Goal: Task Accomplishment & Management: Manage account settings

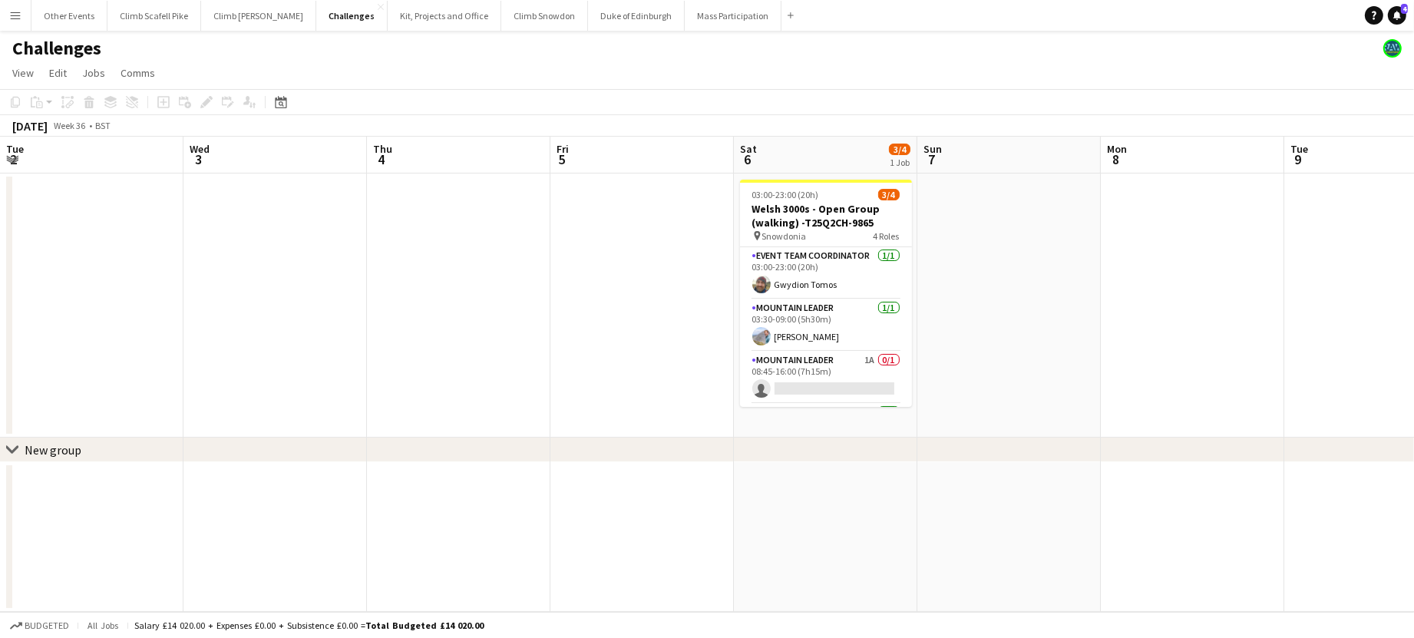
scroll to position [0, 593]
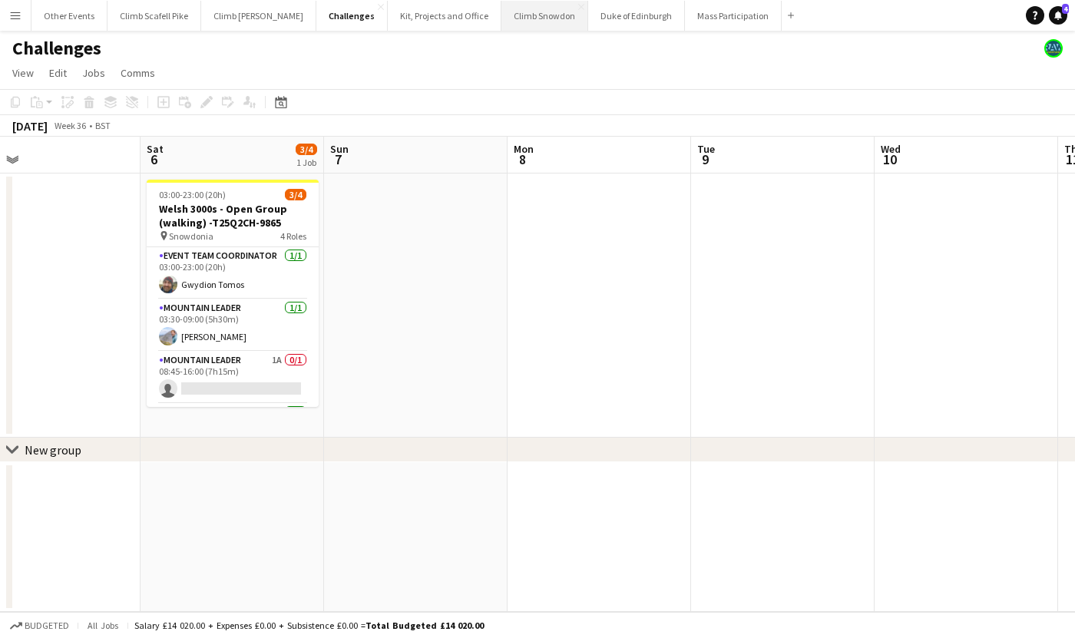
click at [523, 12] on button "Climb Snowdon Close" at bounding box center [544, 16] width 87 height 30
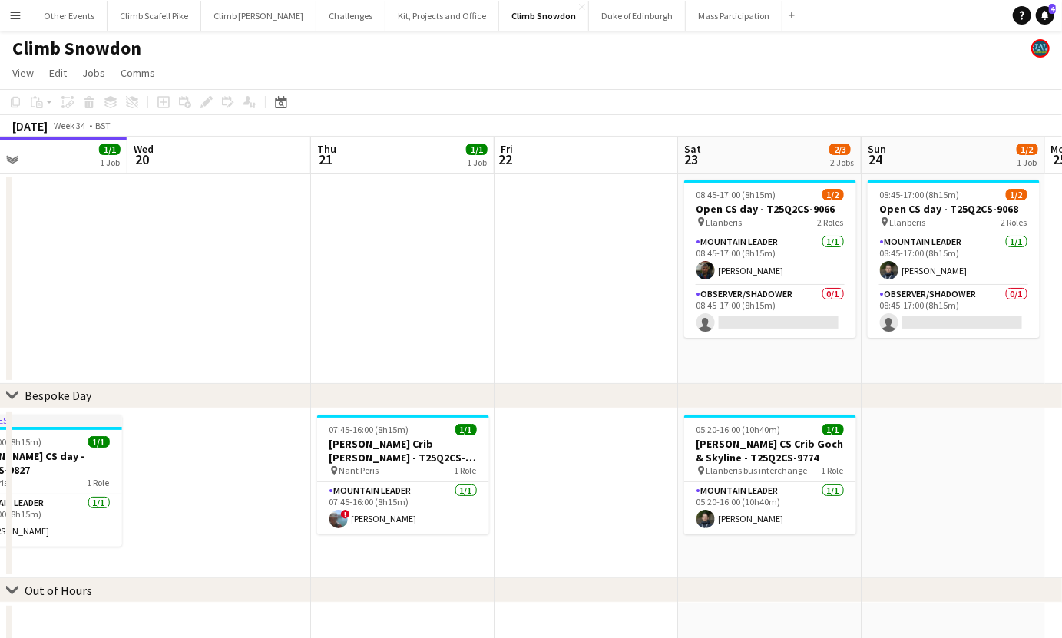
drag, startPoint x: 956, startPoint y: 467, endPoint x: 375, endPoint y: 507, distance: 582.4
click at [375, 507] on app-calendar-viewport "Sat 16 Sun 17 1/2 1 Job Mon 18 Tue 19 1/1 1 Job Wed 20 Thu 21 1/1 1 Job Fri 22 …" at bounding box center [531, 393] width 1062 height 512
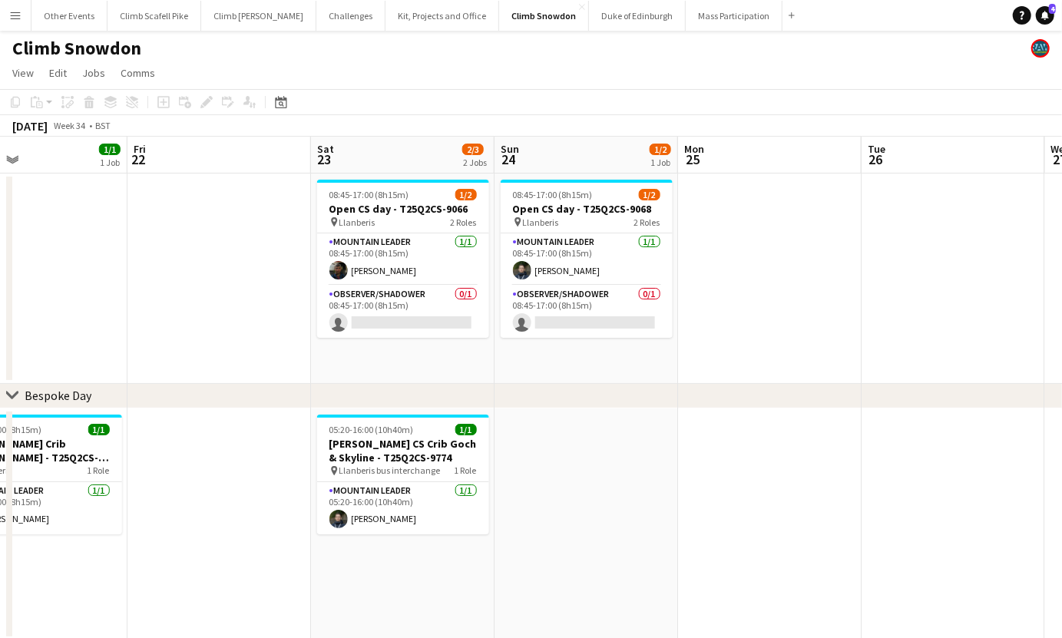
drag, startPoint x: 597, startPoint y: 386, endPoint x: 565, endPoint y: 415, distance: 43.0
click at [281, 423] on div "chevron-right Bespoke Day chevron-right Out of Hours Mon 18 Tue 19 1/1 1 Job We…" at bounding box center [531, 424] width 1062 height 574
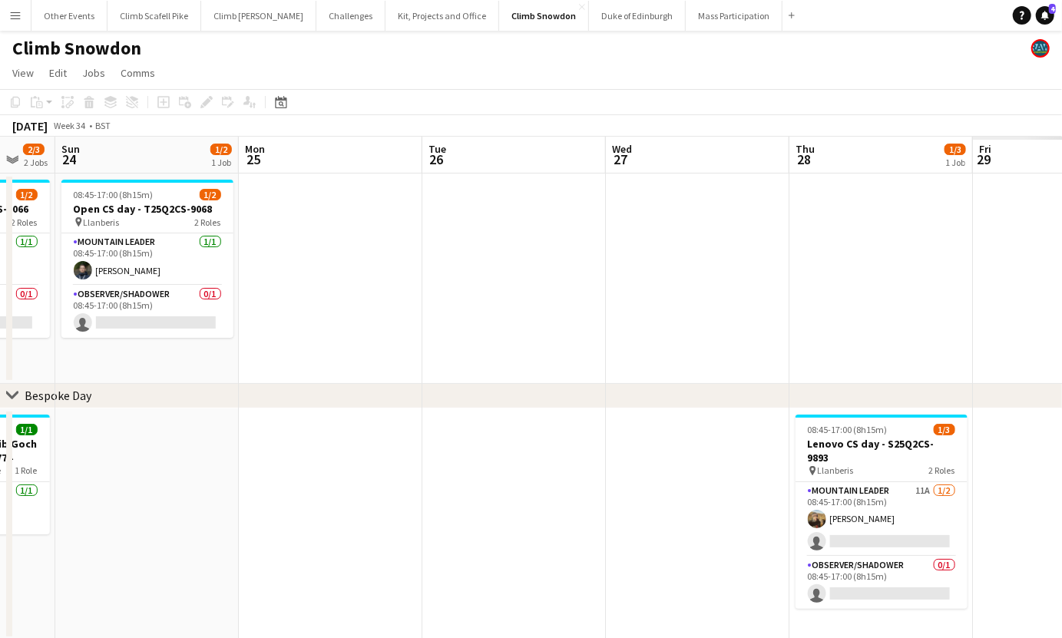
drag, startPoint x: 322, startPoint y: 331, endPoint x: 372, endPoint y: 355, distance: 55.6
click at [214, 345] on app-calendar-viewport "Thu 21 1/1 1 Job Fri 22 Sat 23 2/3 2 Jobs Sun 24 1/2 1 Job Mon 25 Tue 26 Wed 27…" at bounding box center [531, 424] width 1062 height 574
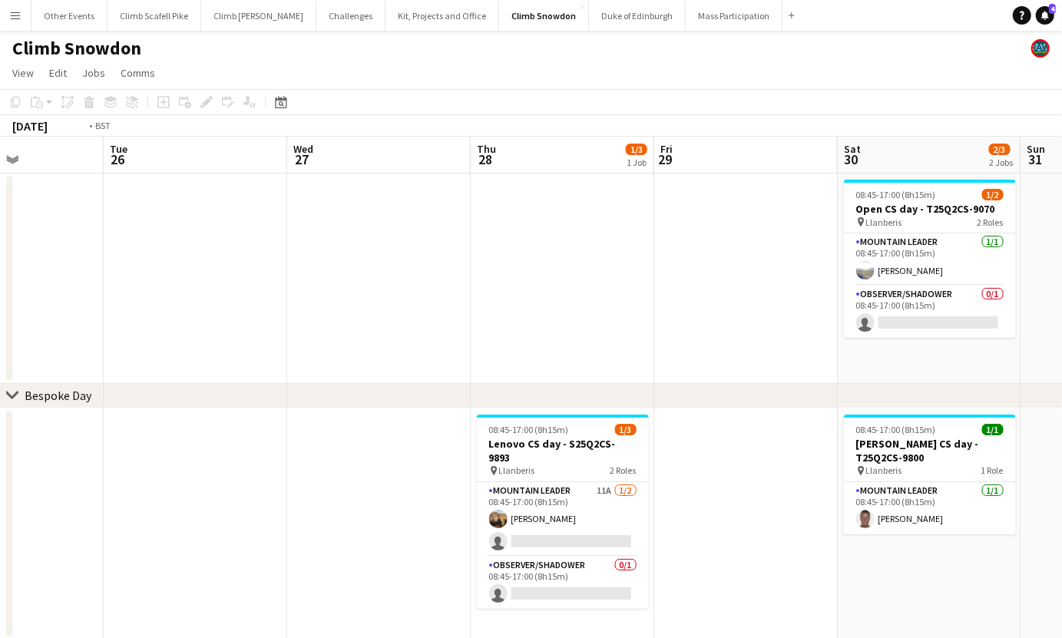
drag, startPoint x: 685, startPoint y: 331, endPoint x: 203, endPoint y: 372, distance: 484.6
click at [163, 372] on app-calendar-viewport "Fri 22 Sat 23 2/3 2 Jobs Sun 24 1/2 1 Job Mon 25 Tue 26 Wed 27 Thu 28 1/3 1 Job…" at bounding box center [531, 424] width 1062 height 574
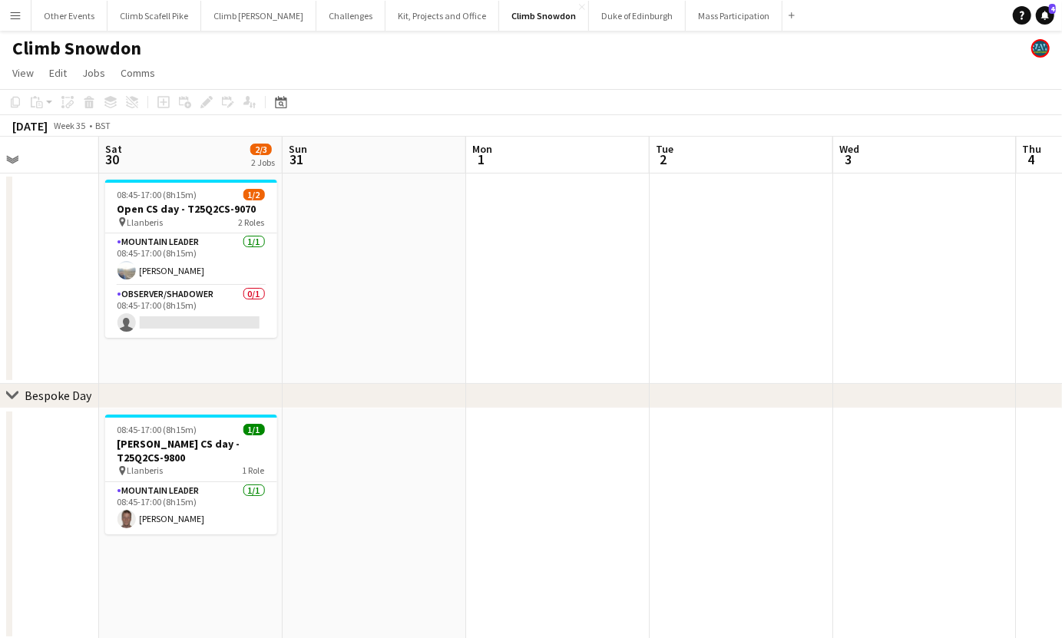
drag, startPoint x: 734, startPoint y: 352, endPoint x: 624, endPoint y: 378, distance: 112.7
click at [144, 405] on div "chevron-right Bespoke Day chevron-right Out of Hours Tue 26 Wed 27 Thu 28 1/3 1…" at bounding box center [531, 424] width 1062 height 574
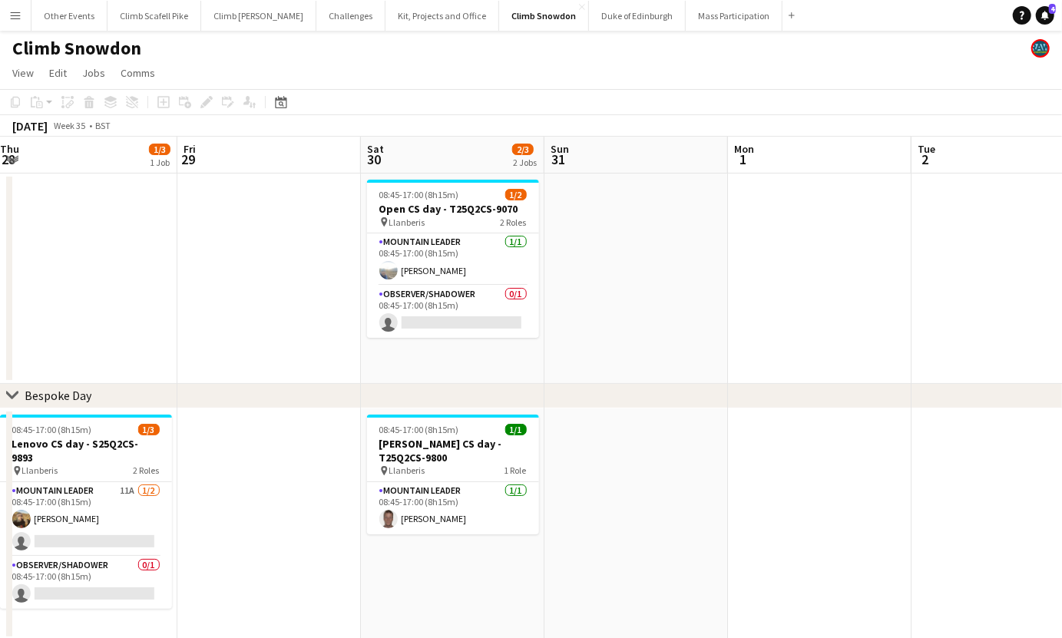
drag, startPoint x: 530, startPoint y: 370, endPoint x: 96, endPoint y: 193, distance: 468.3
click at [157, 378] on app-calendar-viewport "Tue 26 Wed 27 Thu 28 1/3 1 Job Fri 29 Sat 30 2/3 2 Jobs Sun 31 Mon 1 Tue 2 Wed …" at bounding box center [531, 424] width 1062 height 574
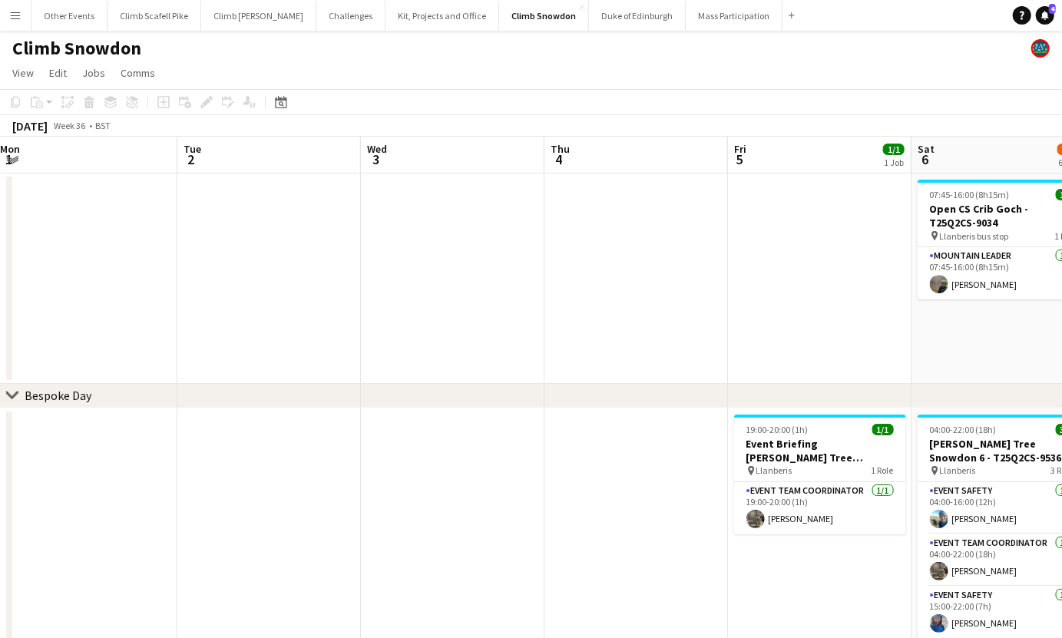
scroll to position [0, 470]
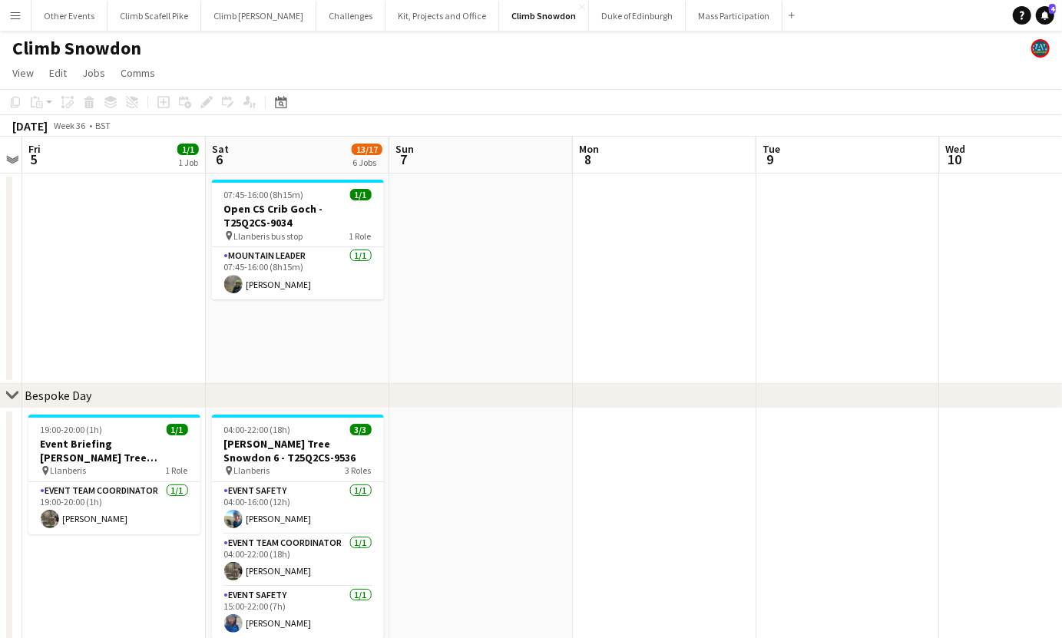
drag, startPoint x: 935, startPoint y: 352, endPoint x: 759, endPoint y: 360, distance: 176.0
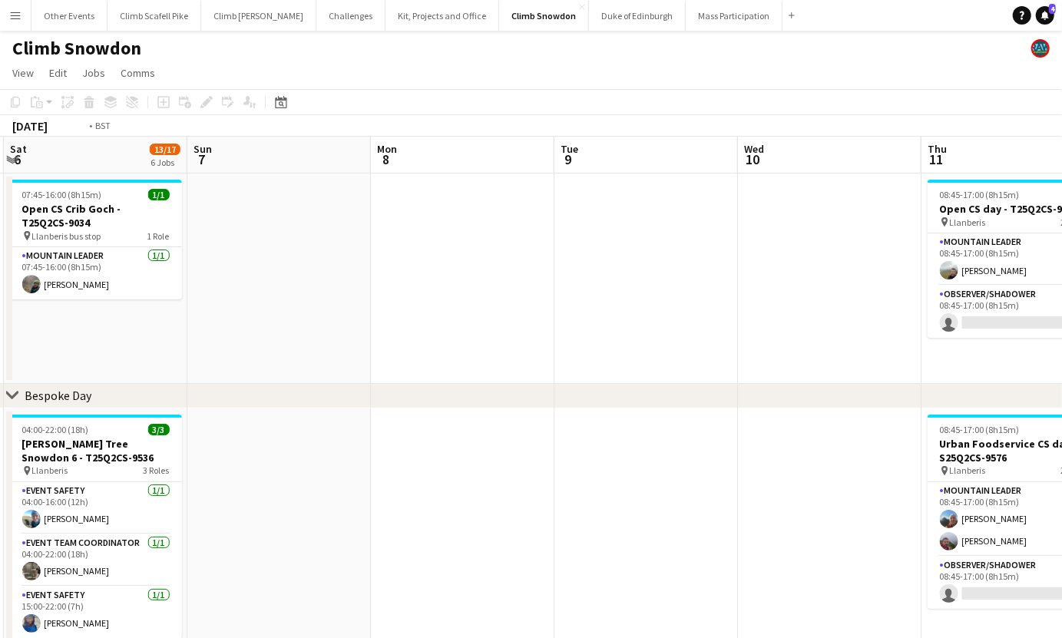
drag, startPoint x: 791, startPoint y: 352, endPoint x: 362, endPoint y: 376, distance: 430.6
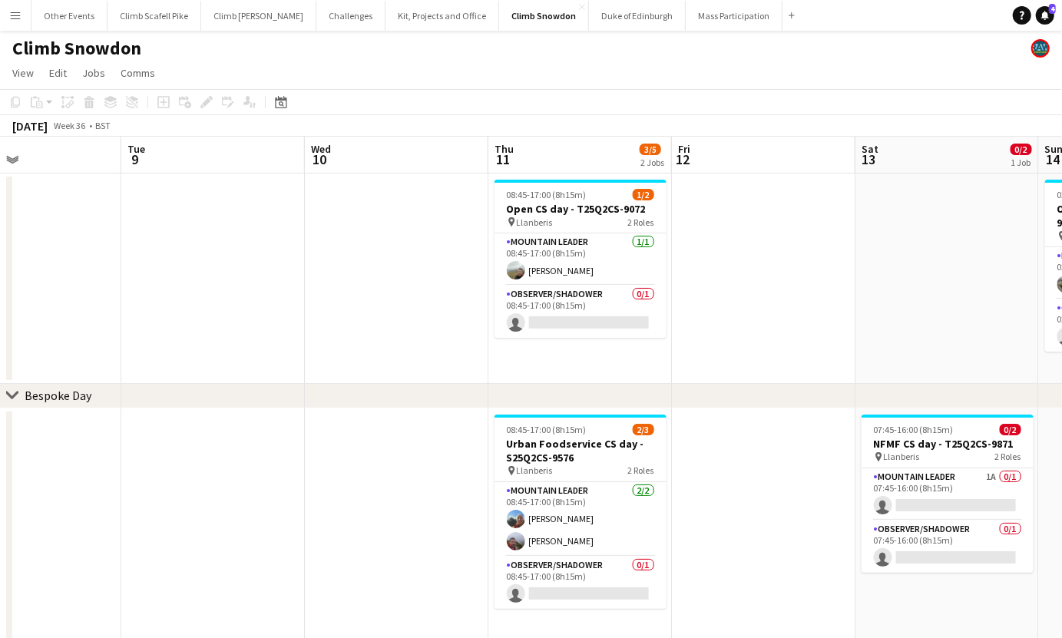
drag, startPoint x: 773, startPoint y: 335, endPoint x: 241, endPoint y: 423, distance: 539.1
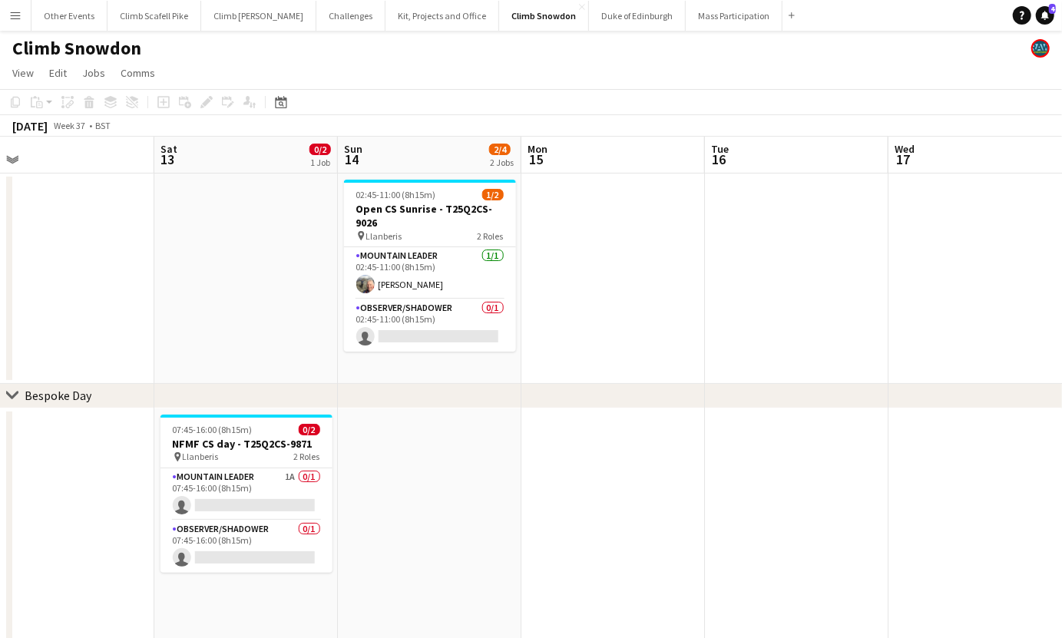
drag, startPoint x: 771, startPoint y: 355, endPoint x: 556, endPoint y: 355, distance: 215.7
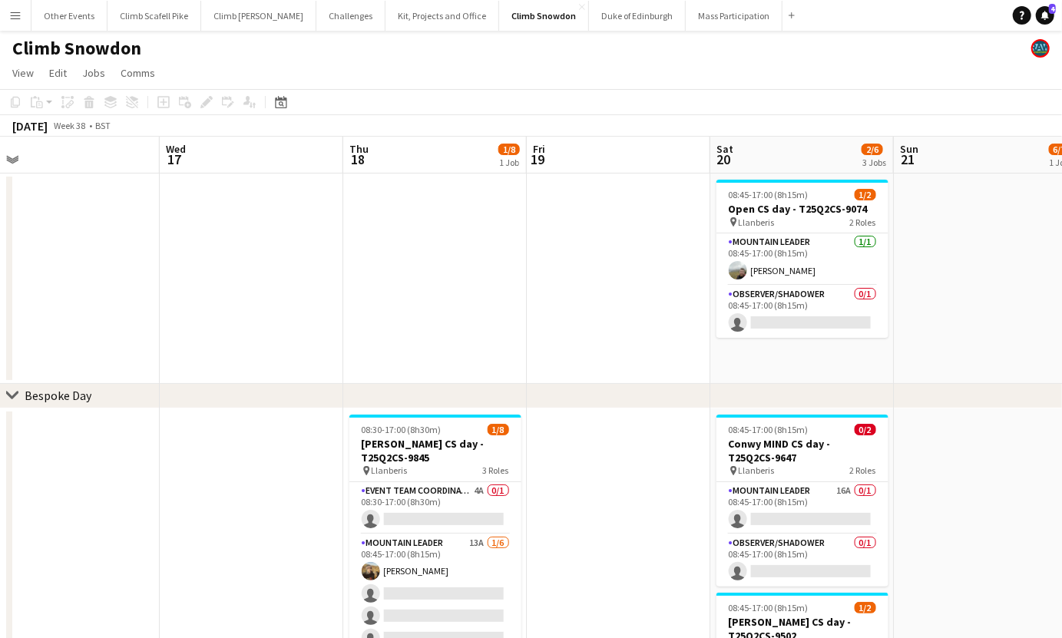
drag, startPoint x: 495, startPoint y: 362, endPoint x: 711, endPoint y: 348, distance: 216.2
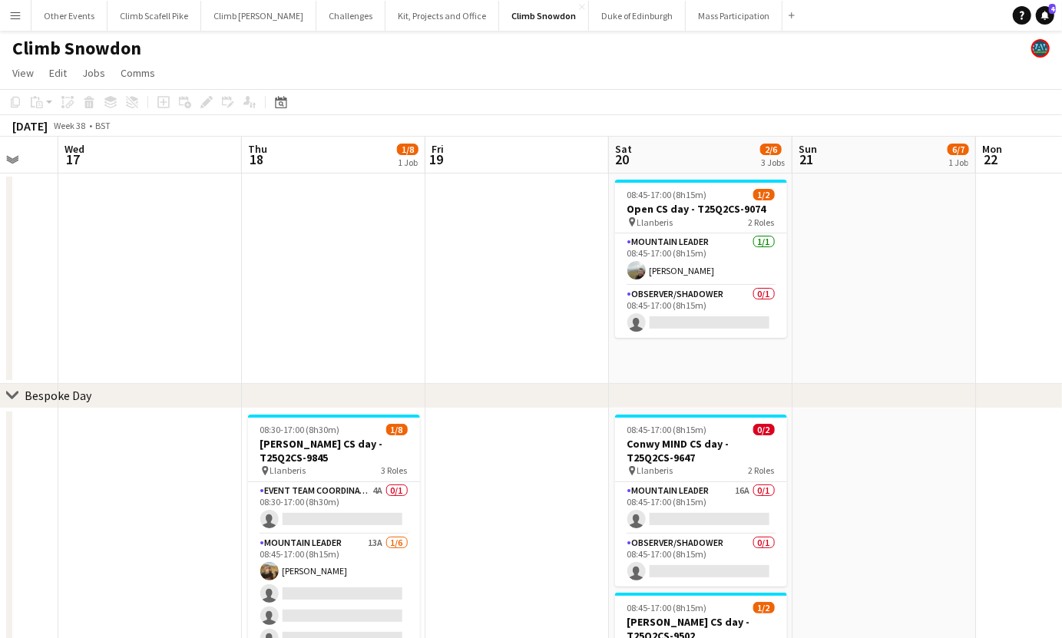
scroll to position [0, 530]
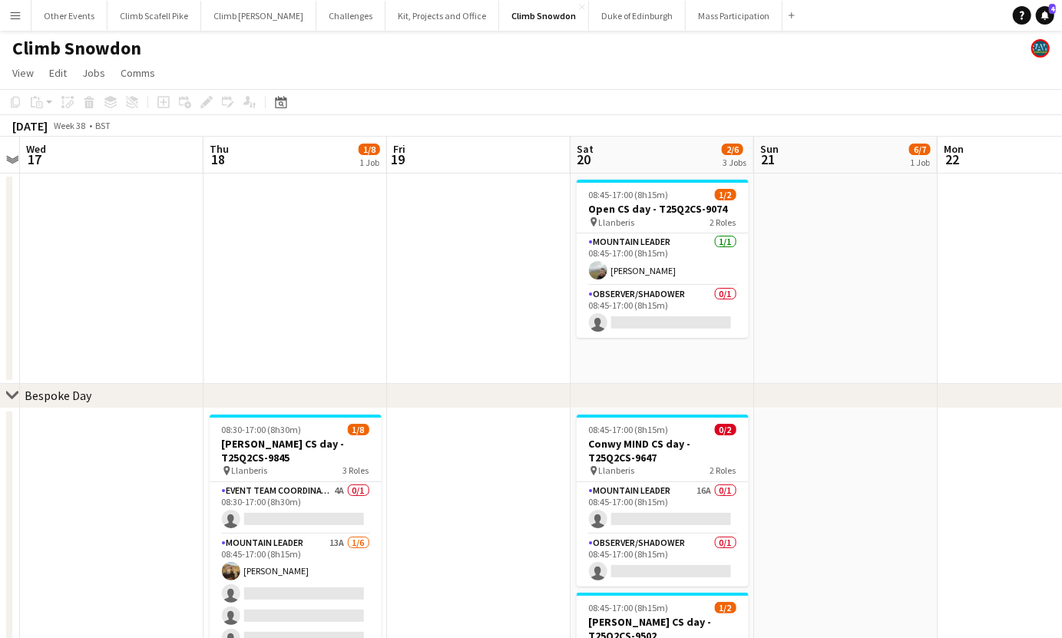
drag, startPoint x: 946, startPoint y: 336, endPoint x: 807, endPoint y: 349, distance: 139.6
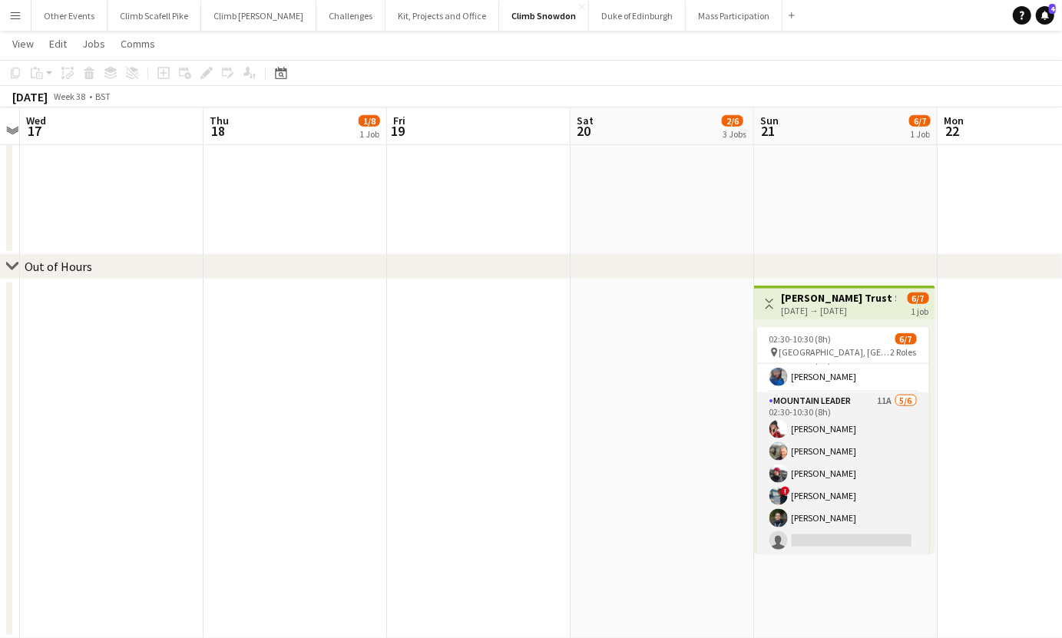
scroll to position [25, 0]
click at [875, 463] on app-card-role "Mountain Leader 11A [DATE] 02:30-10:30 (8h) [PERSON_NAME] [PERSON_NAME] [PERSON…" at bounding box center [843, 473] width 172 height 164
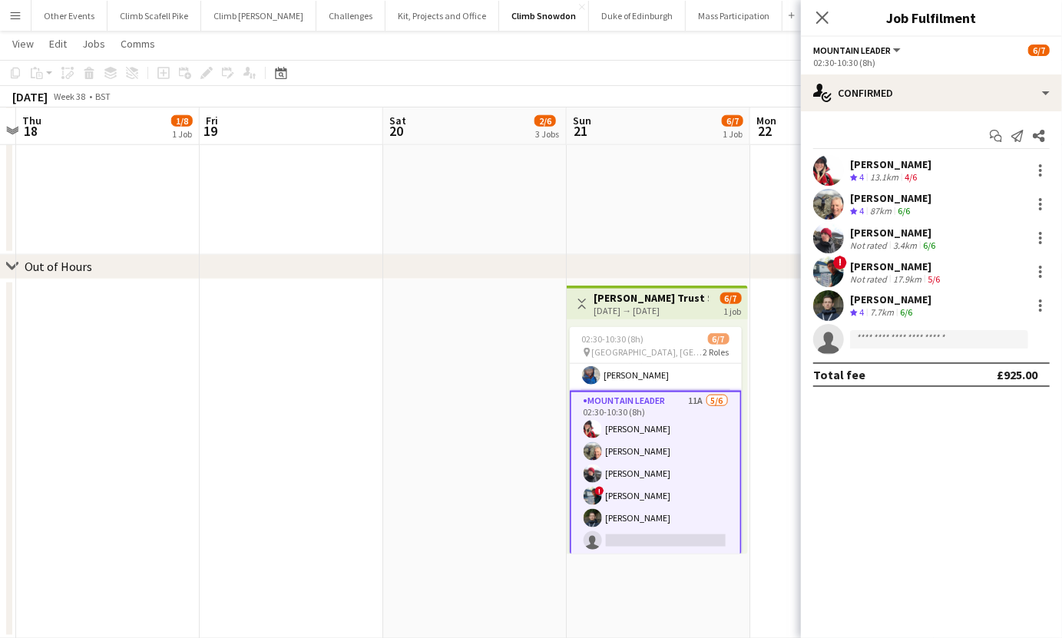
scroll to position [0, 570]
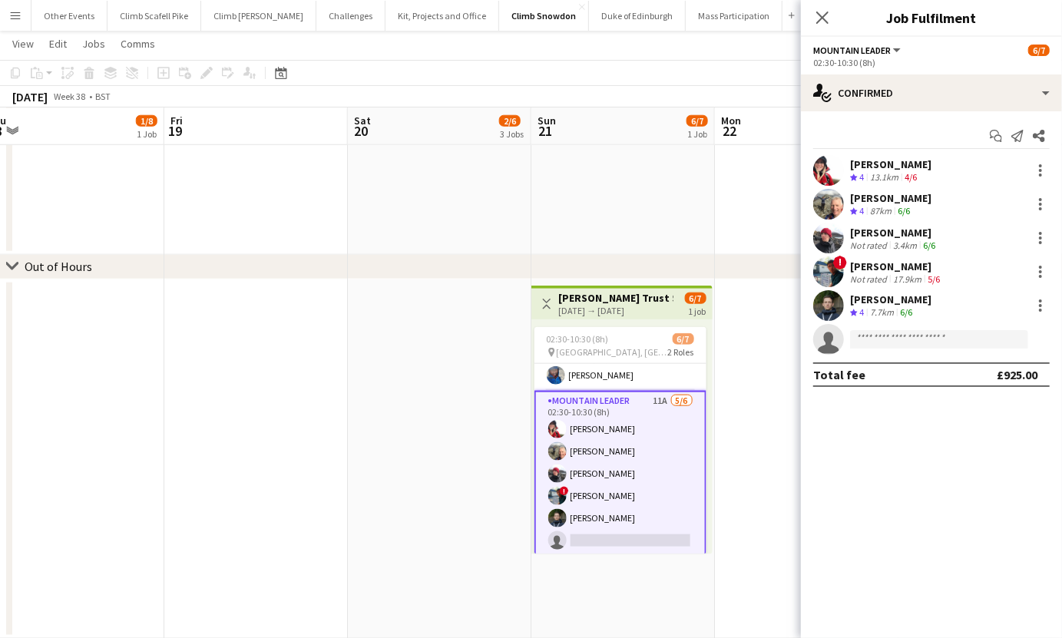
drag, startPoint x: 685, startPoint y: 447, endPoint x: 463, endPoint y: 417, distance: 224.6
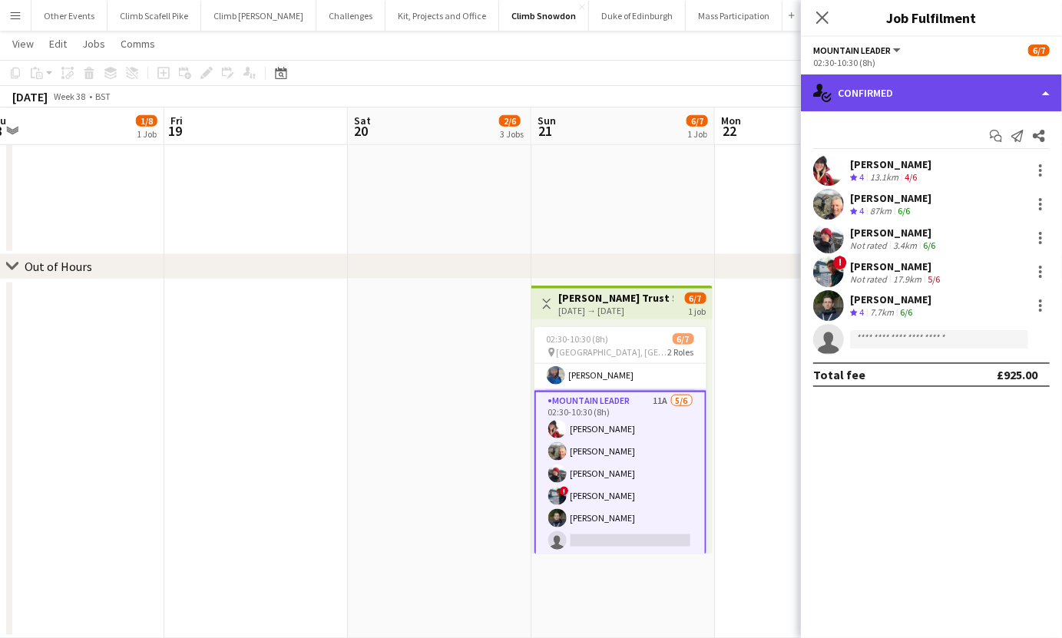
click at [923, 90] on div "single-neutral-actions-check-2 Confirmed" at bounding box center [931, 92] width 261 height 37
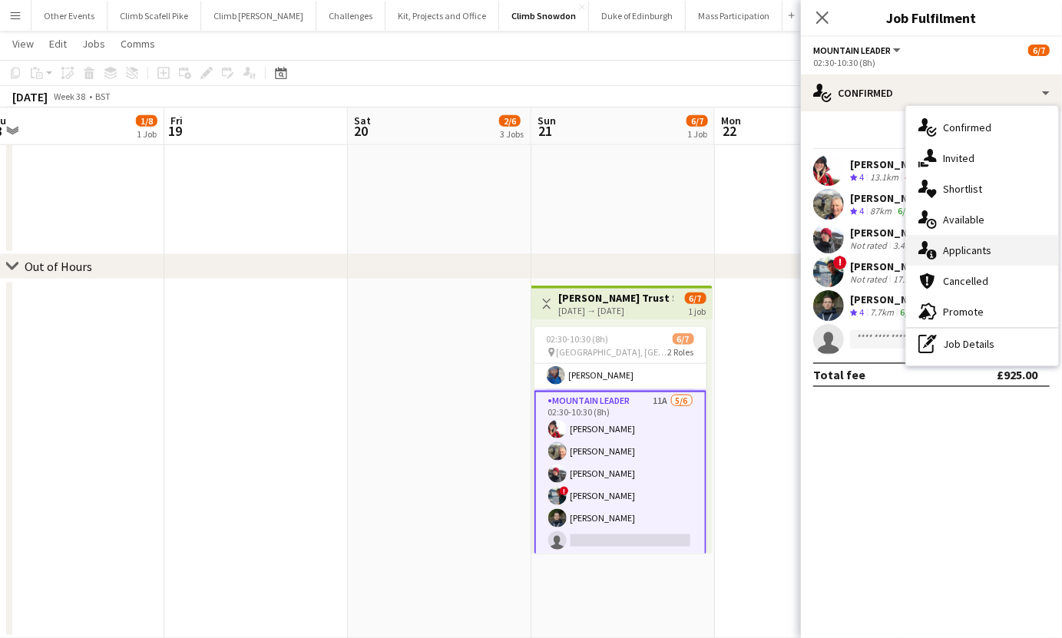
click at [959, 246] on div "single-neutral-actions-information Applicants" at bounding box center [982, 250] width 152 height 31
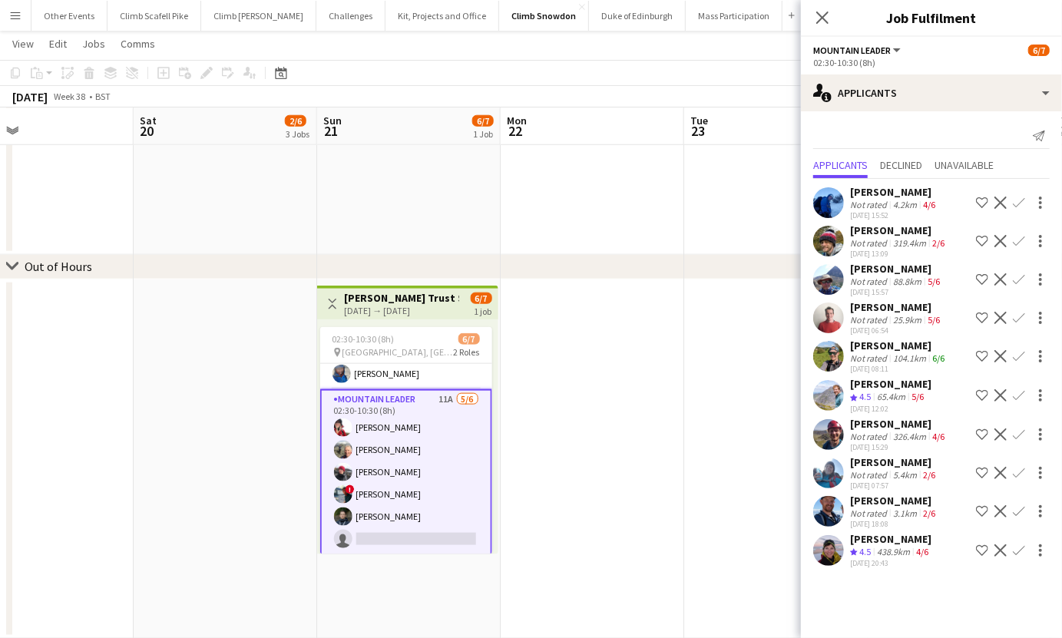
scroll to position [0, 631]
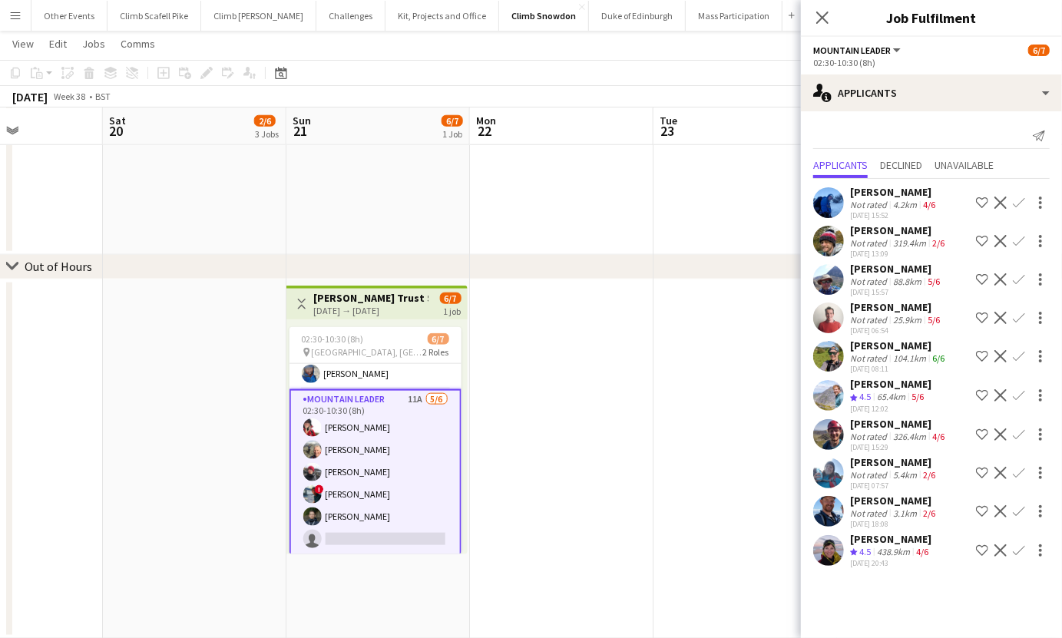
drag, startPoint x: 761, startPoint y: 557, endPoint x: 516, endPoint y: 566, distance: 245.0
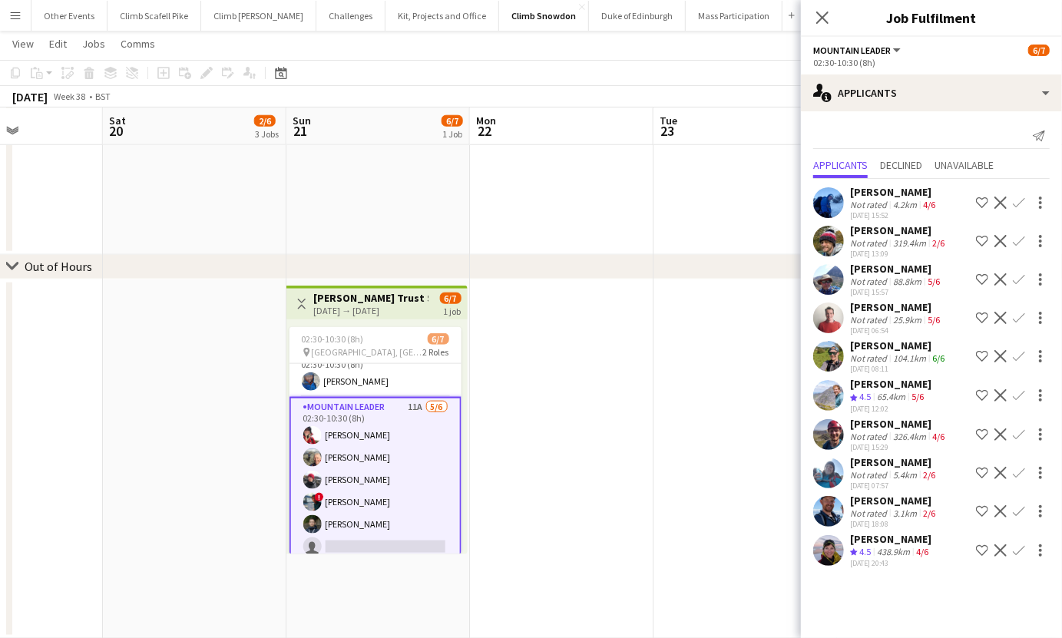
scroll to position [27, 0]
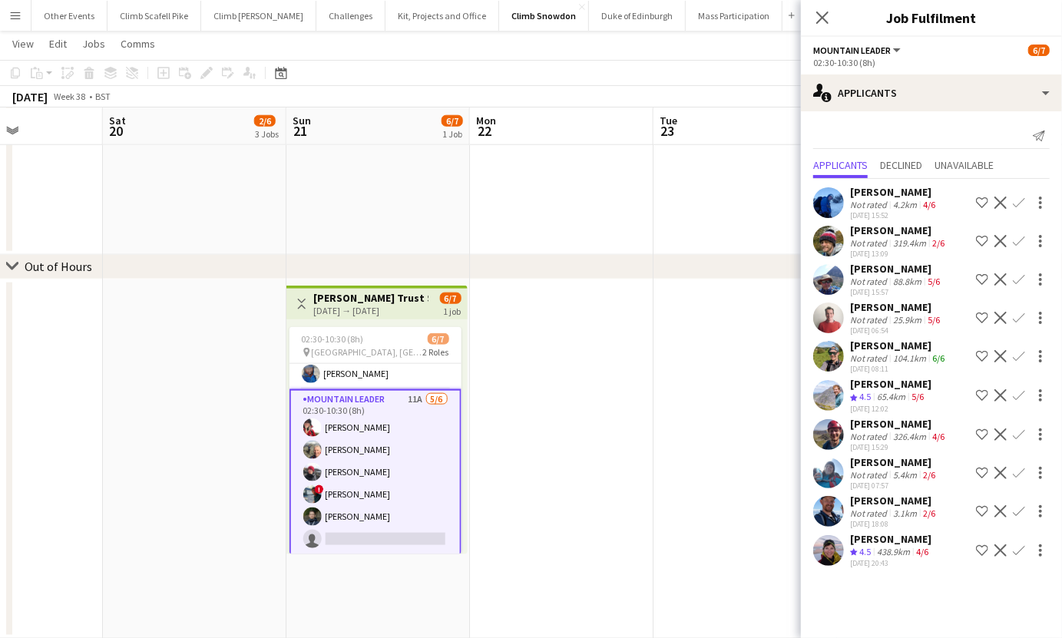
click at [838, 207] on app-user-avatar at bounding box center [828, 202] width 31 height 31
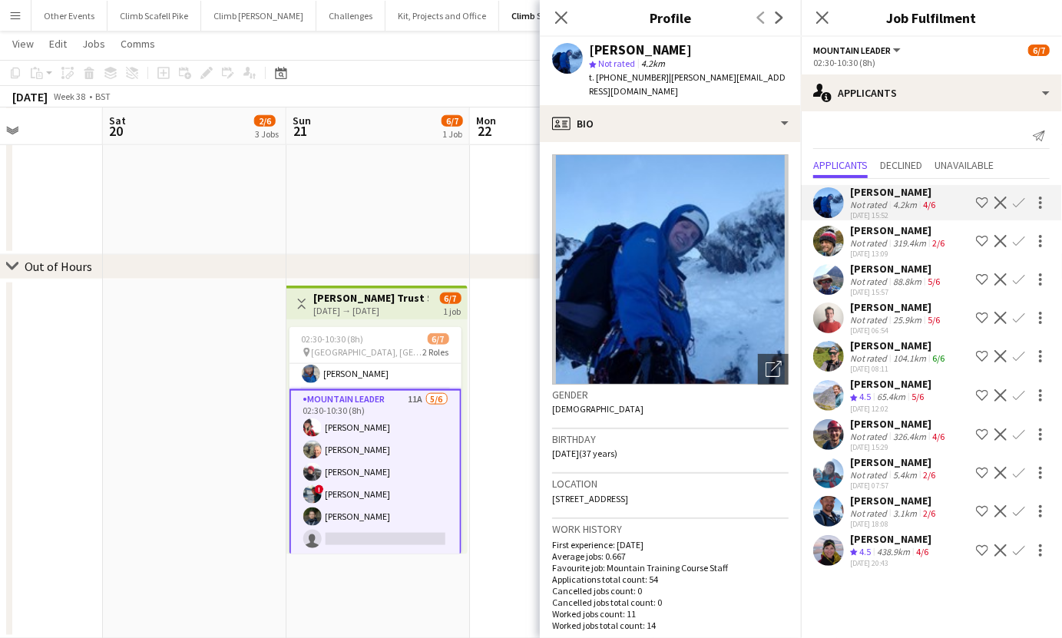
click at [831, 238] on app-user-avatar at bounding box center [828, 241] width 31 height 31
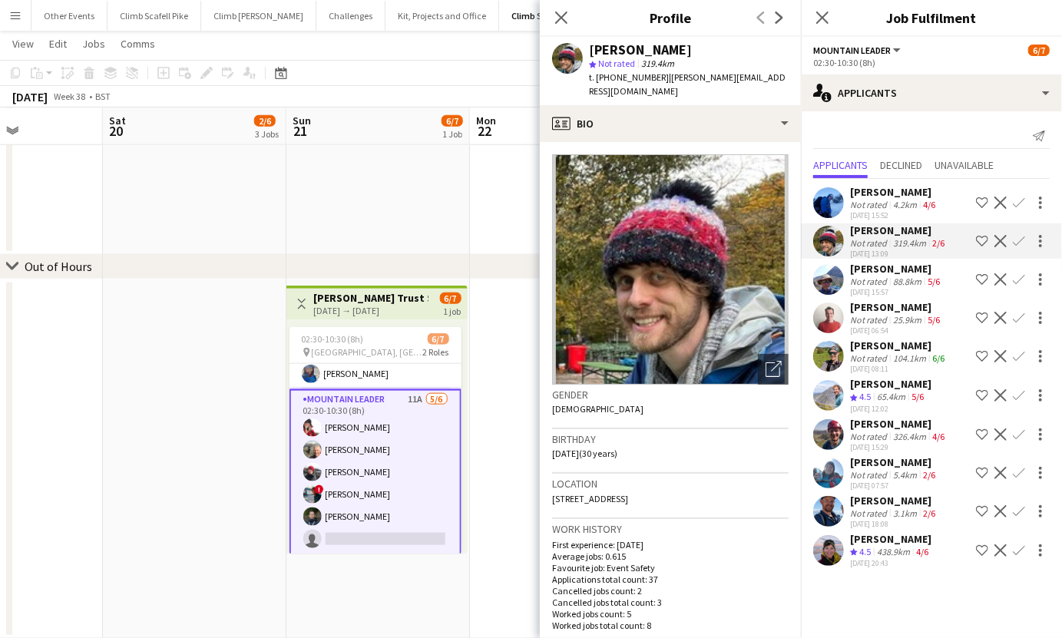
click at [834, 277] on app-user-avatar at bounding box center [828, 279] width 31 height 31
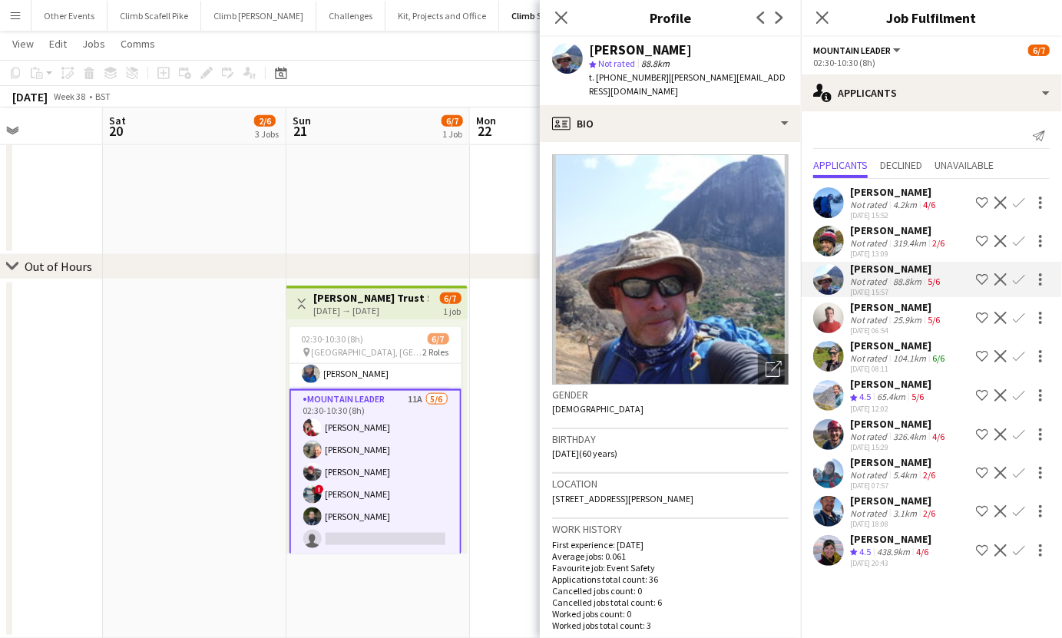
click at [832, 311] on app-user-avatar at bounding box center [828, 317] width 31 height 31
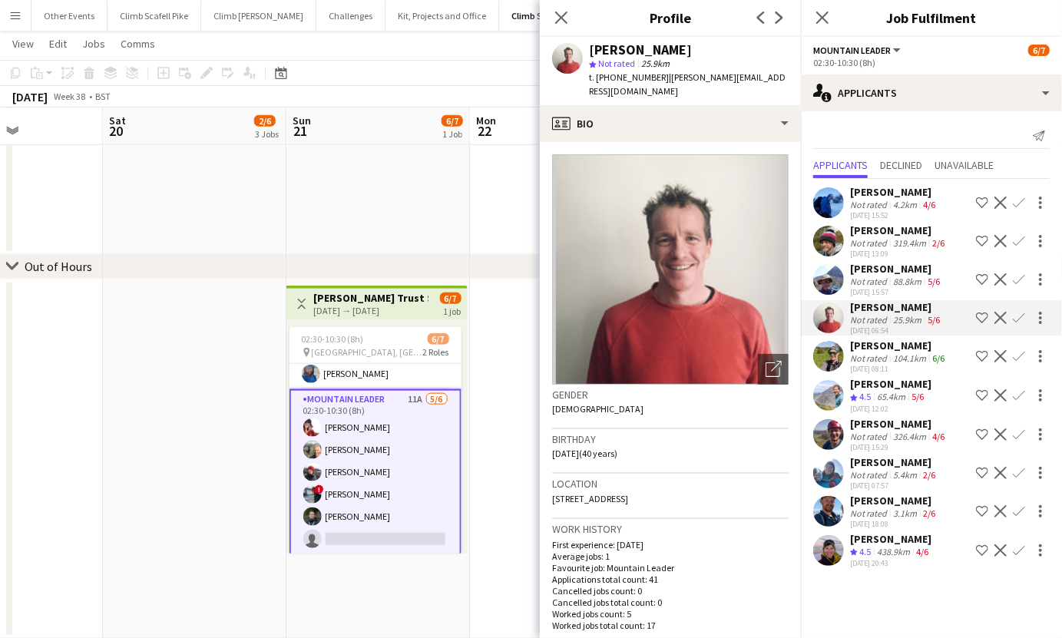
click at [831, 279] on app-user-avatar at bounding box center [828, 279] width 31 height 31
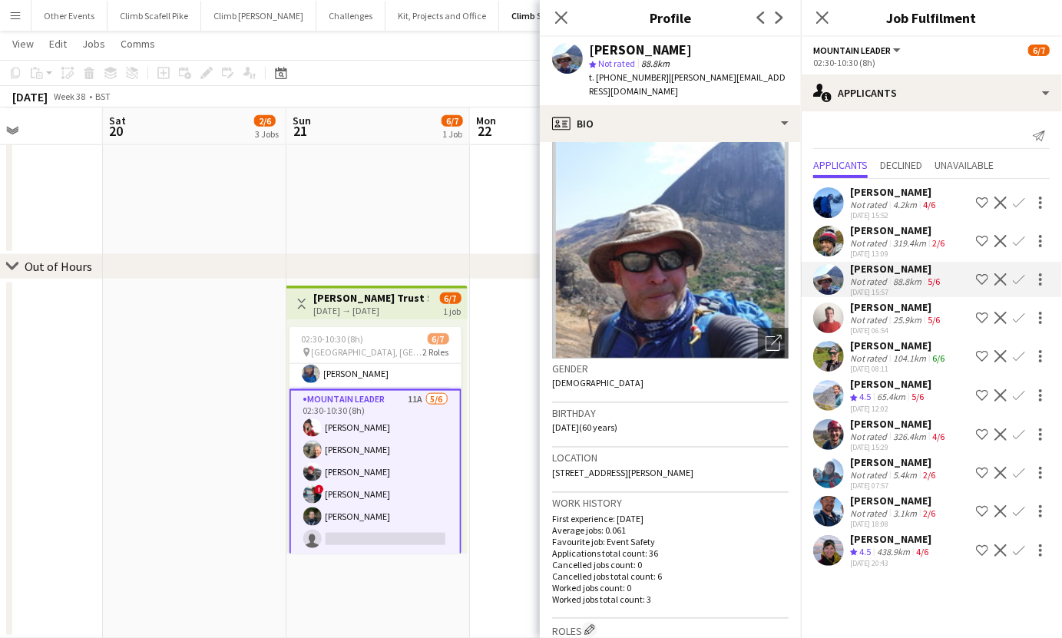
scroll to position [88, 0]
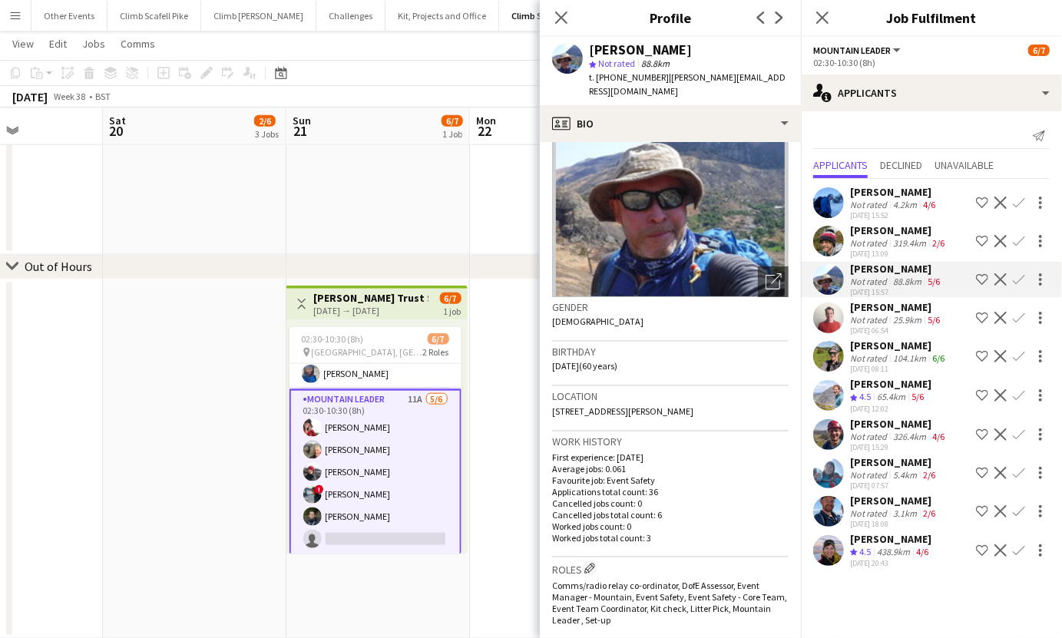
click at [826, 319] on app-user-avatar at bounding box center [828, 317] width 31 height 31
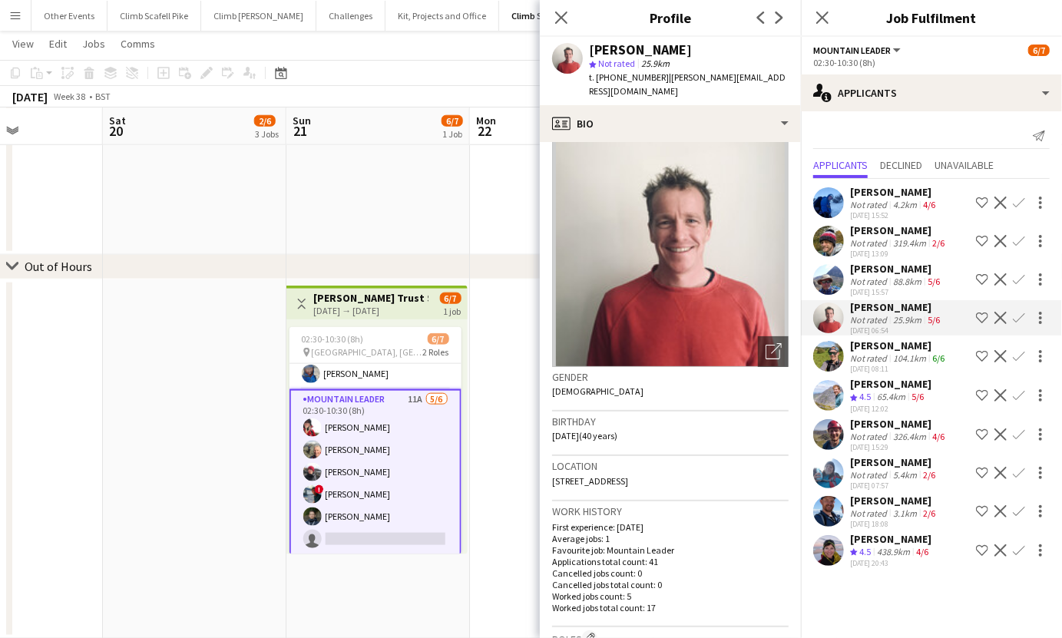
scroll to position [20, 0]
click at [832, 362] on app-user-avatar at bounding box center [828, 356] width 31 height 31
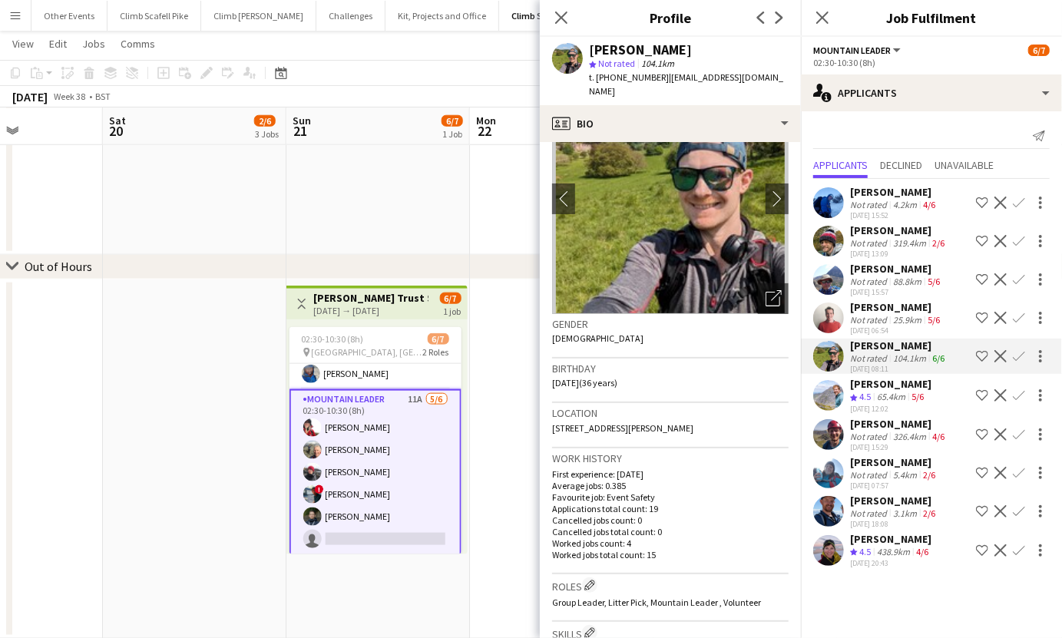
scroll to position [78, 0]
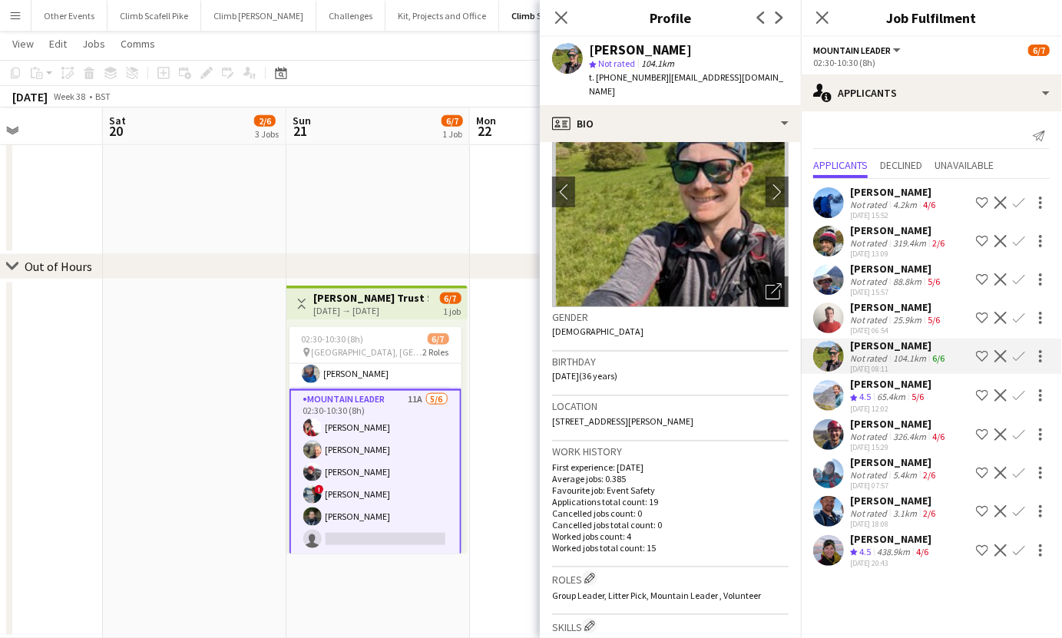
click at [828, 393] on app-user-avatar at bounding box center [828, 395] width 31 height 31
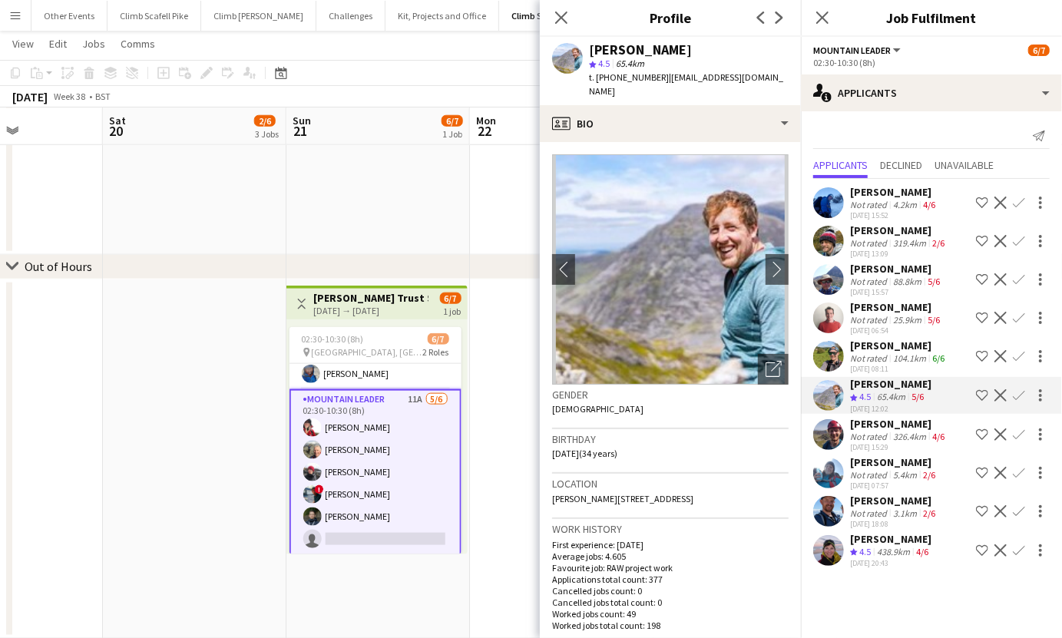
click at [830, 439] on app-user-avatar at bounding box center [828, 434] width 31 height 31
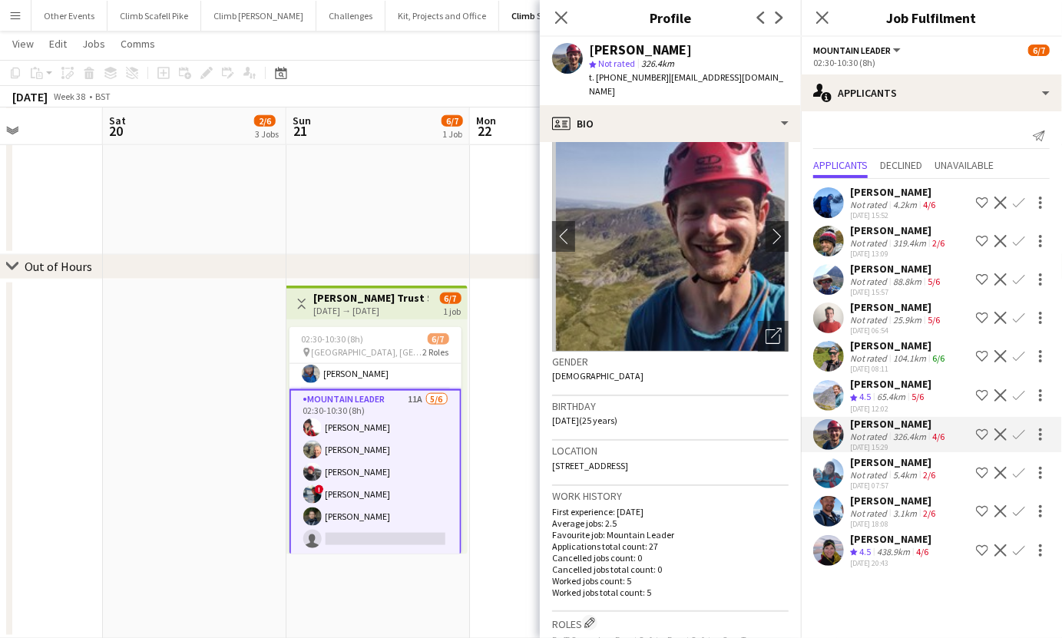
scroll to position [40, 0]
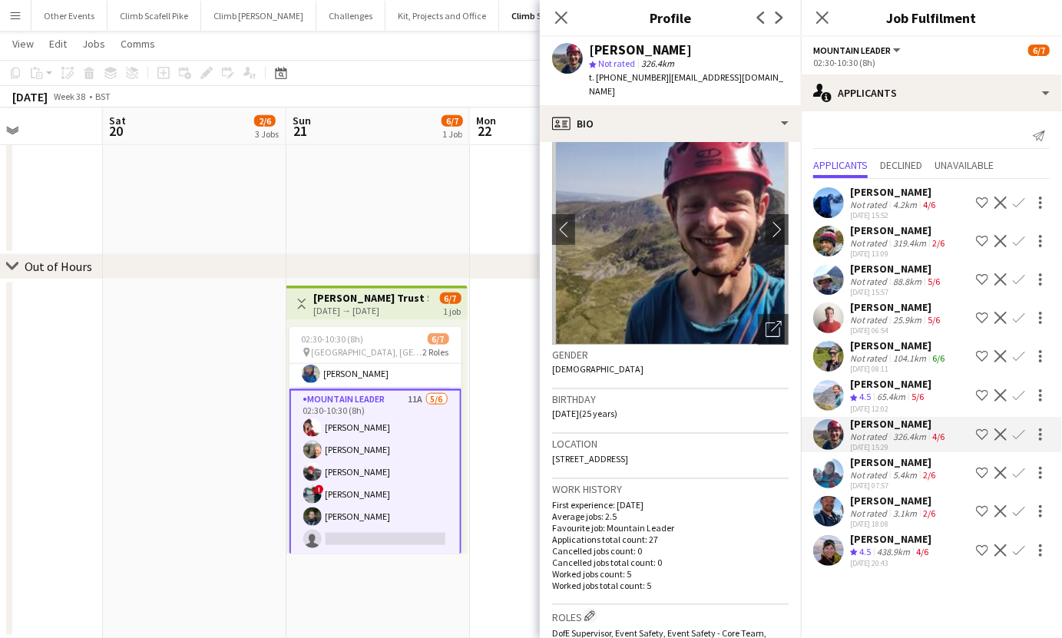
click at [828, 511] on app-user-avatar at bounding box center [828, 511] width 31 height 31
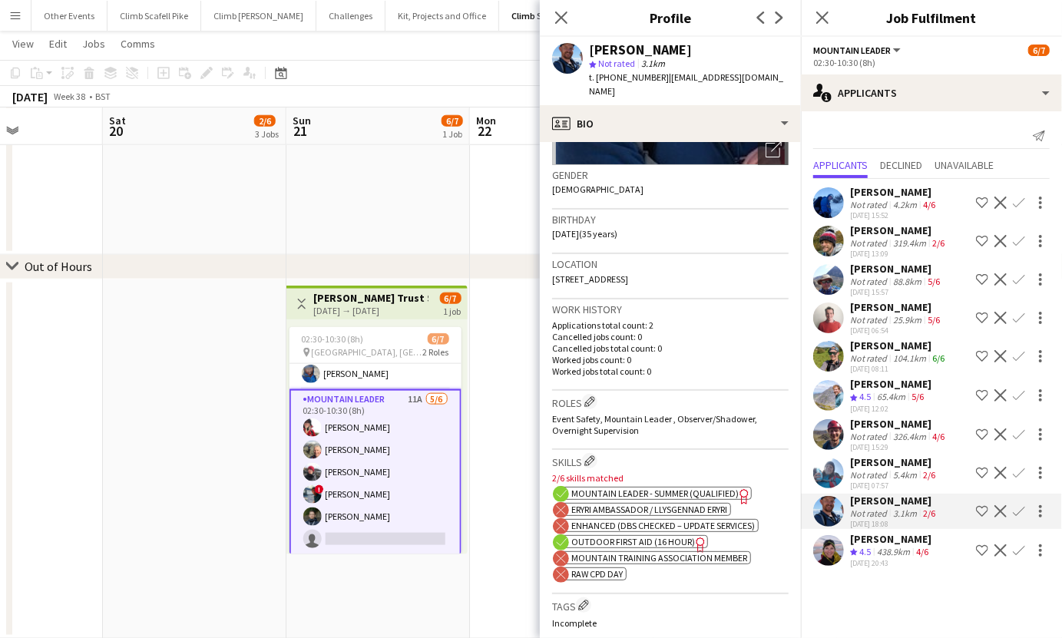
scroll to position [240, 0]
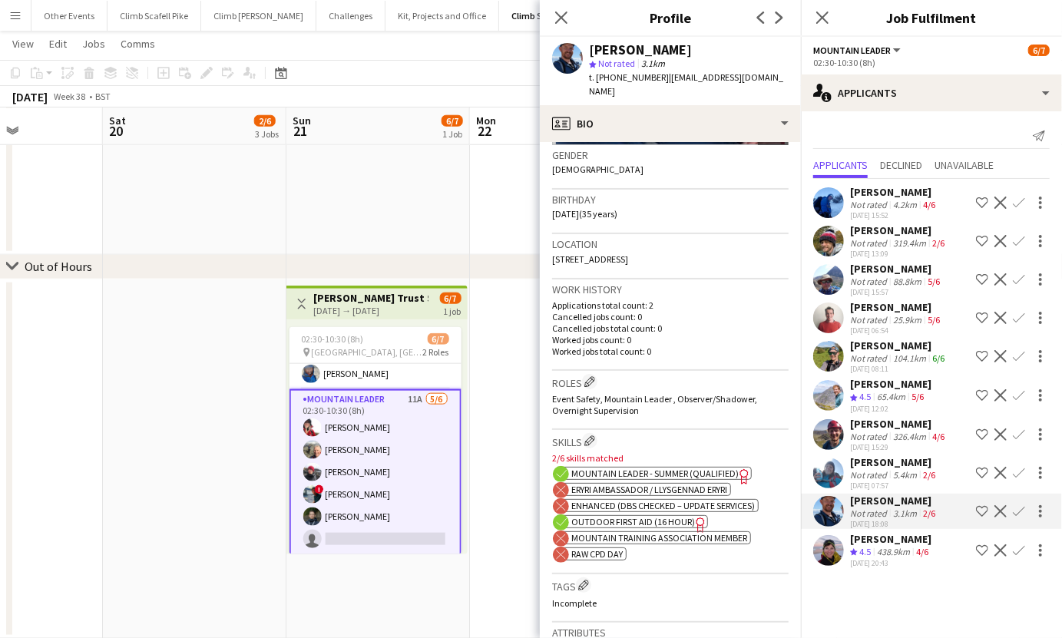
click at [829, 424] on app-user-avatar at bounding box center [828, 434] width 31 height 31
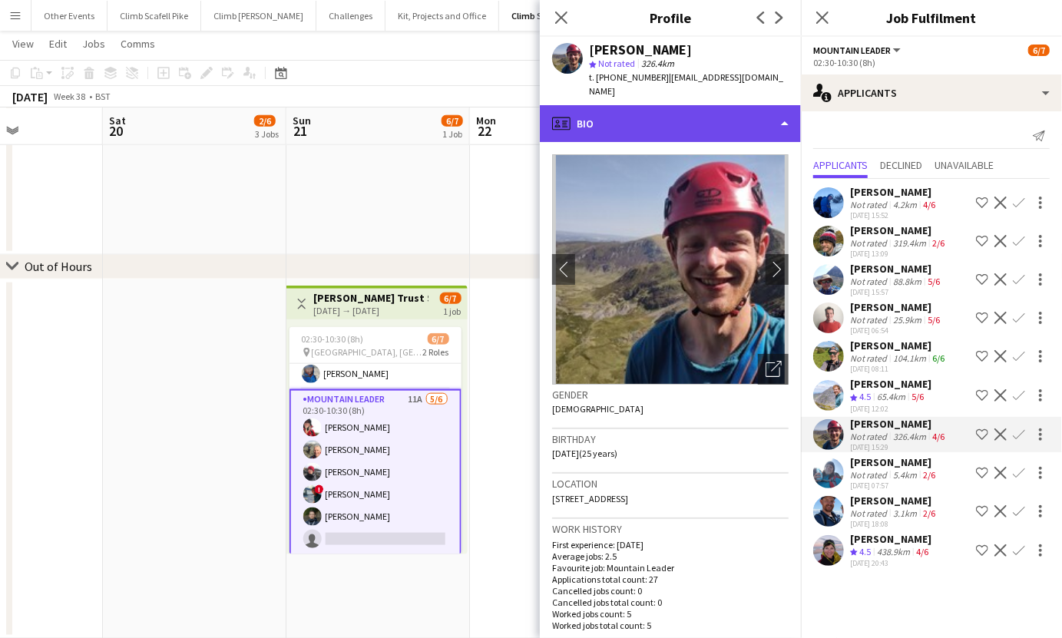
click at [683, 121] on div "profile Bio" at bounding box center [670, 123] width 261 height 37
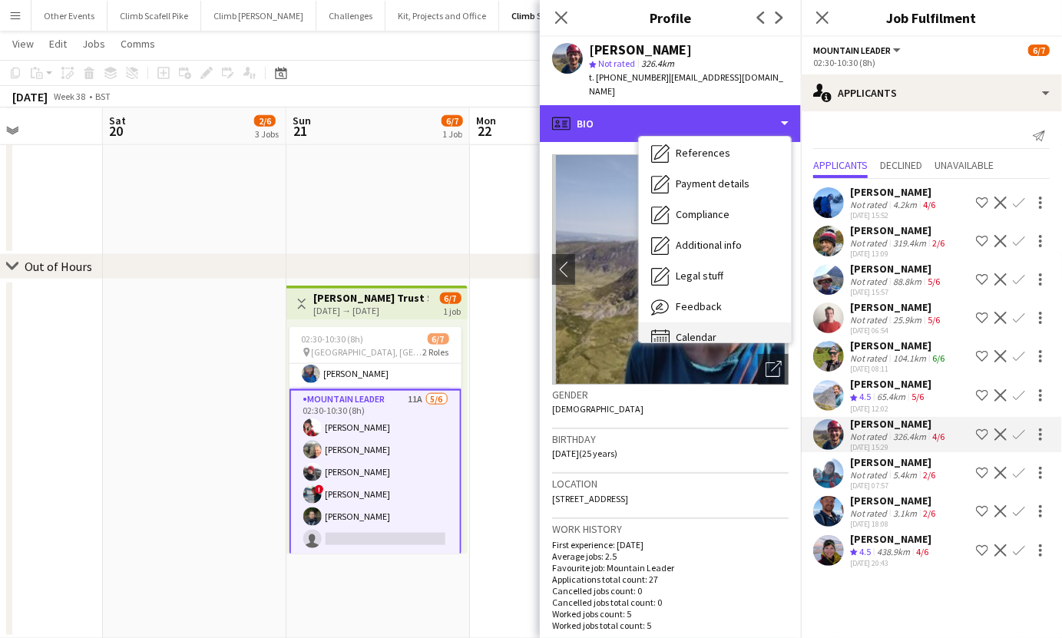
scroll to position [174, 0]
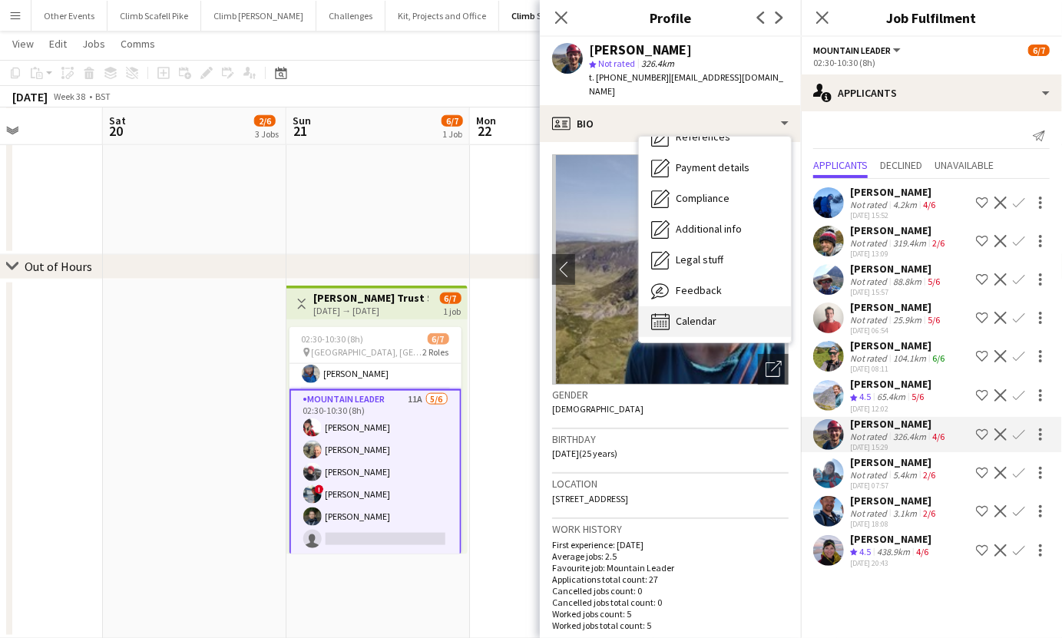
click at [696, 315] on span "Calendar" at bounding box center [696, 321] width 41 height 14
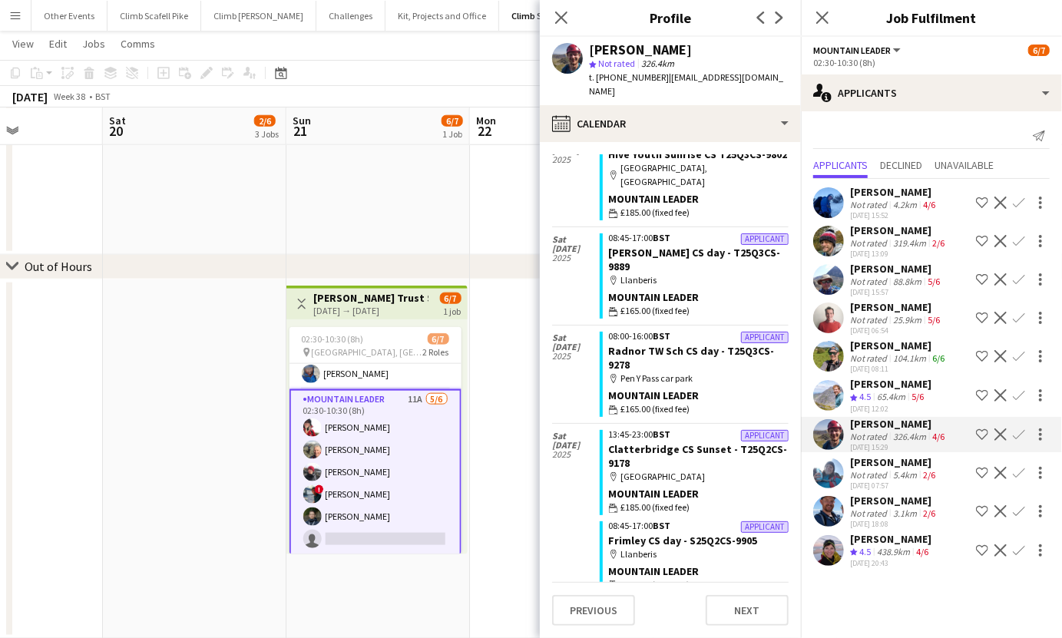
scroll to position [0, 0]
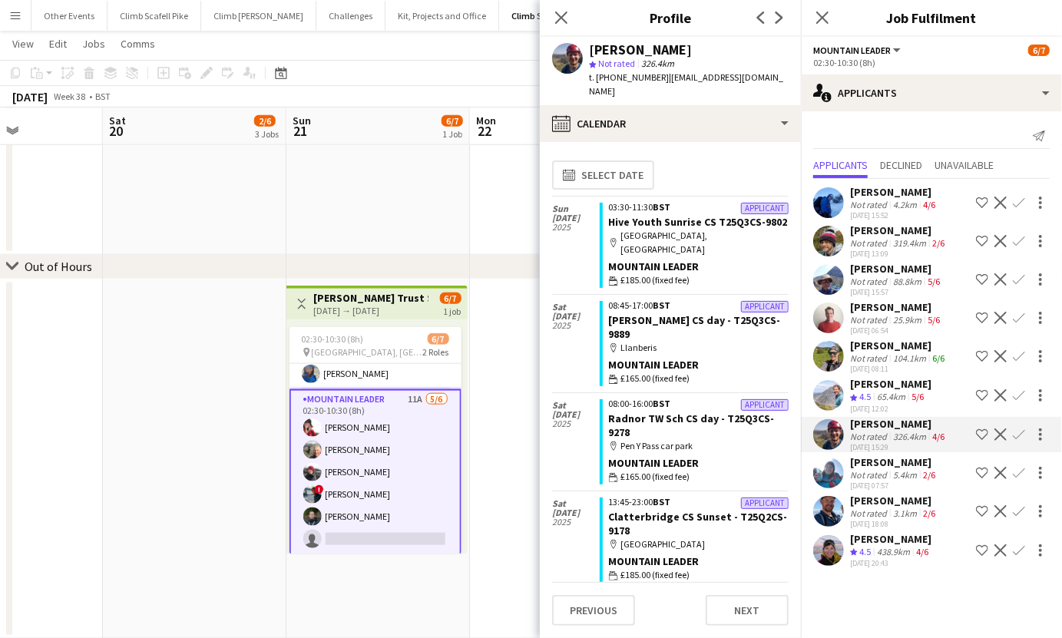
click at [1019, 430] on app-icon "Confirm" at bounding box center [1019, 434] width 12 height 12
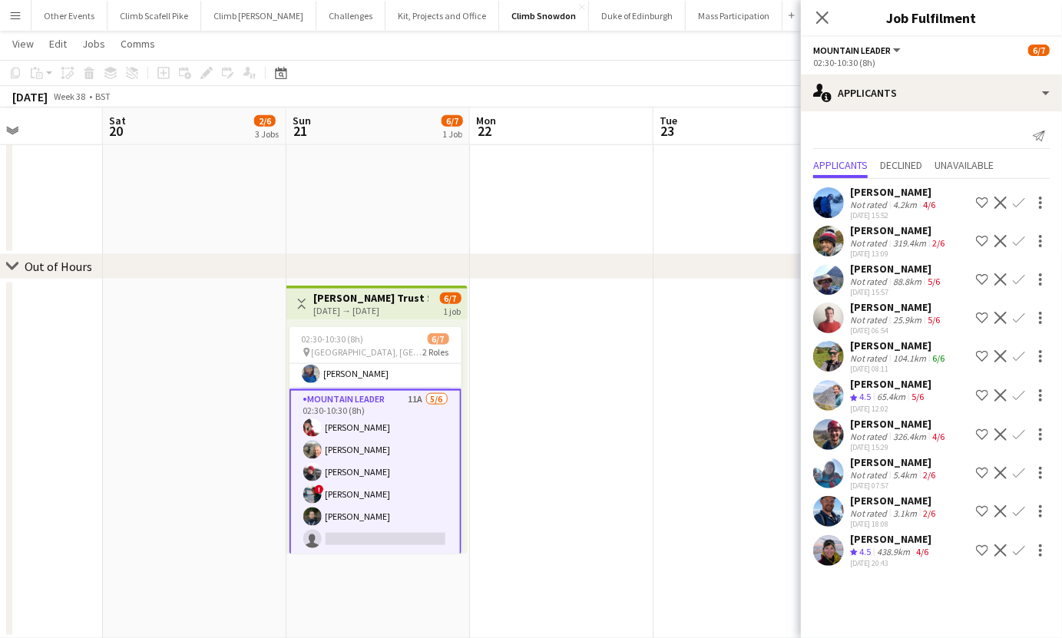
click at [838, 430] on app-user-avatar at bounding box center [828, 434] width 31 height 31
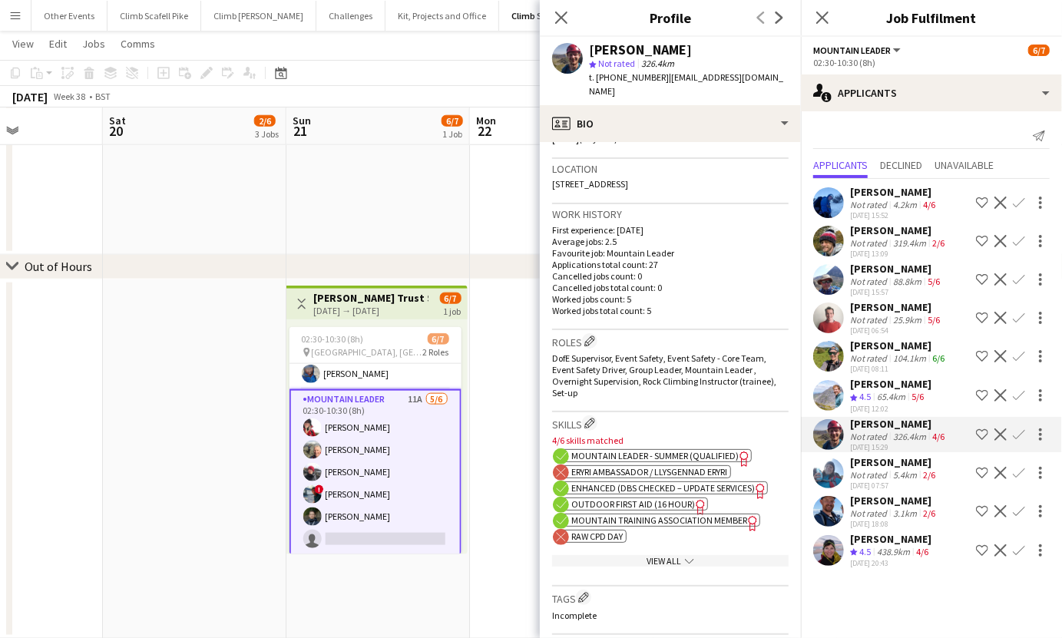
scroll to position [318, 0]
click at [841, 470] on app-user-avatar at bounding box center [828, 473] width 31 height 31
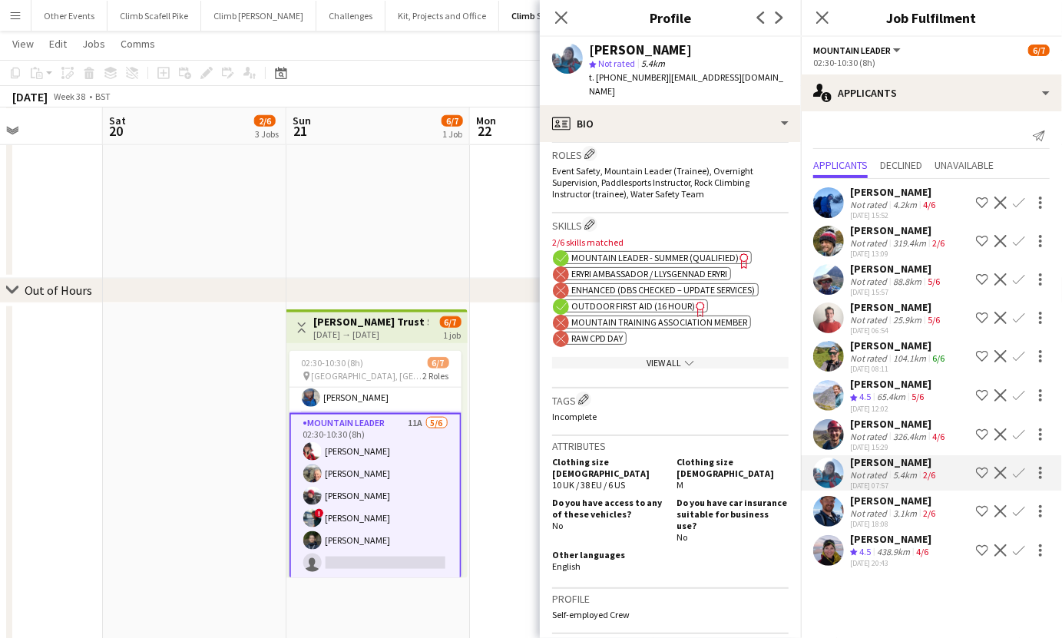
scroll to position [804, 0]
click at [841, 509] on app-user-avatar at bounding box center [828, 511] width 31 height 31
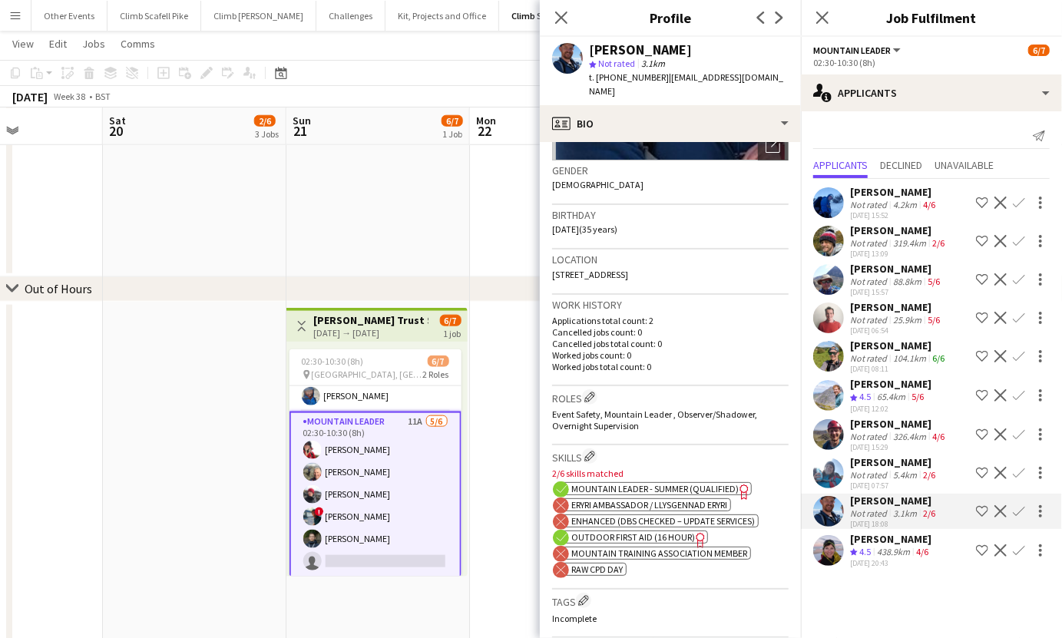
scroll to position [246, 0]
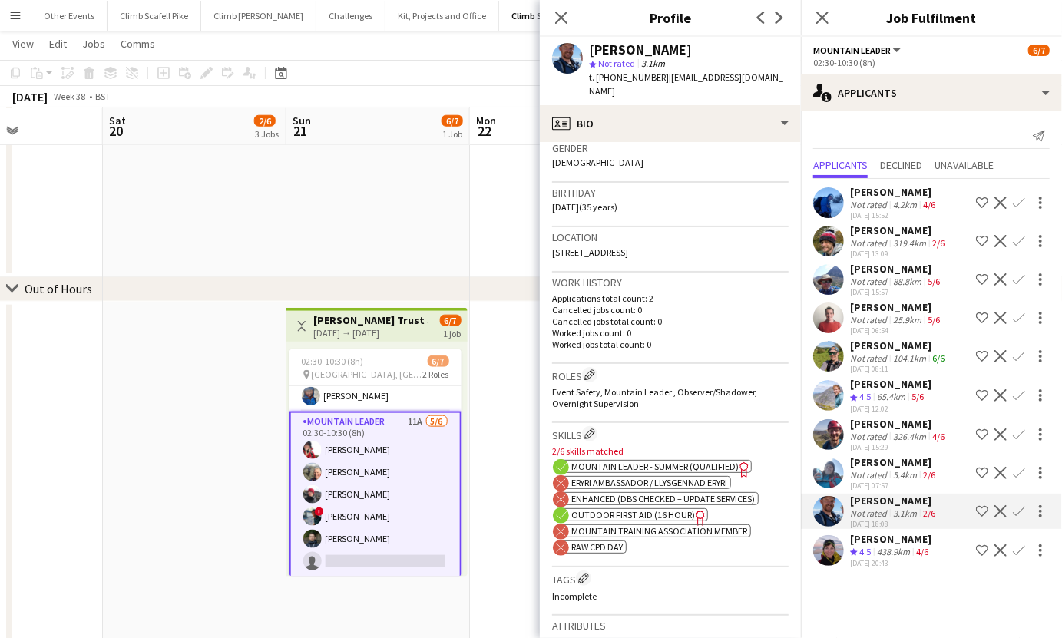
click at [878, 553] on div "438.9km" at bounding box center [893, 552] width 39 height 13
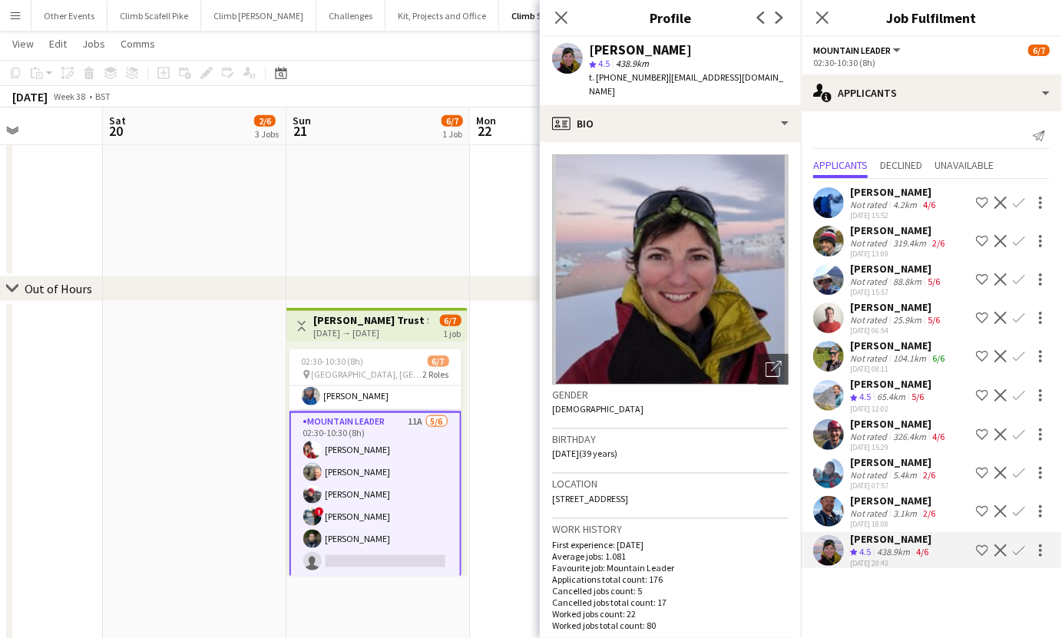
click at [917, 433] on div "326.4km" at bounding box center [909, 437] width 39 height 12
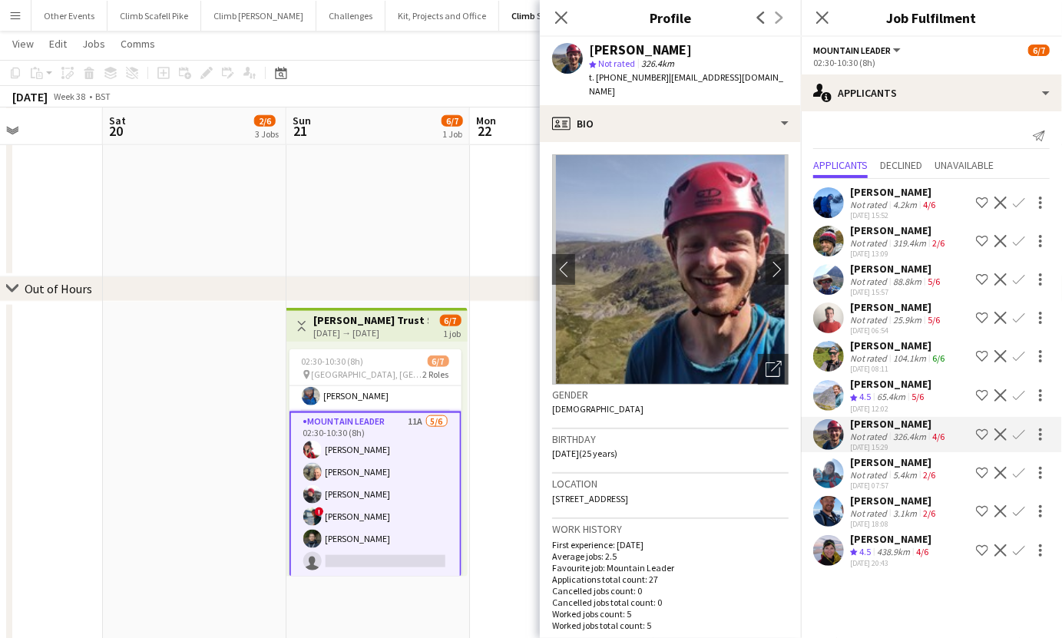
click at [1019, 428] on app-icon "Confirm" at bounding box center [1019, 434] width 12 height 12
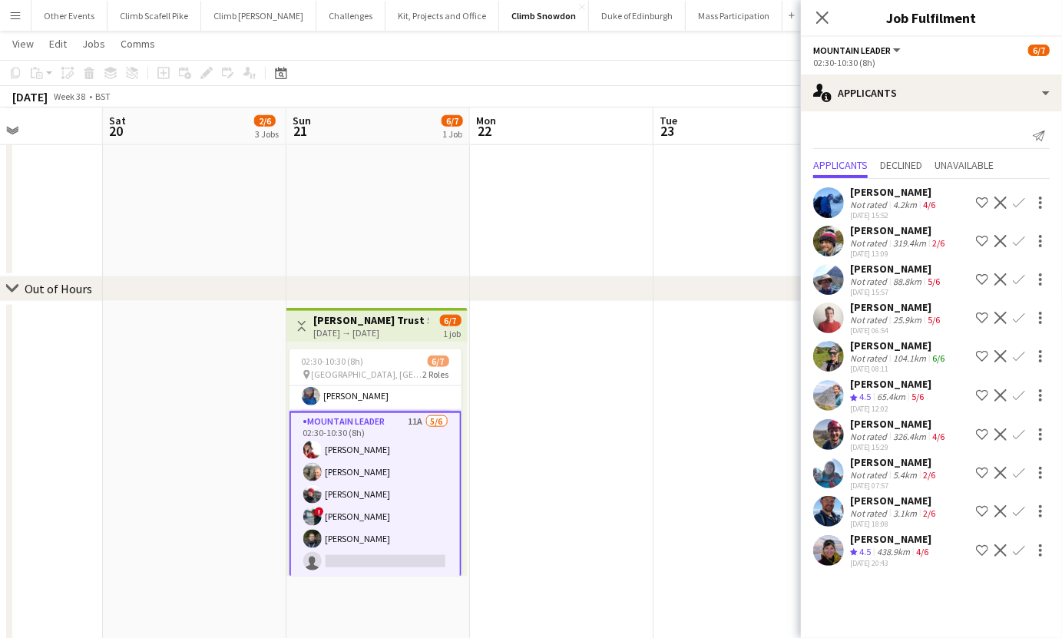
click at [1019, 428] on app-icon "Confirm" at bounding box center [1019, 434] width 12 height 12
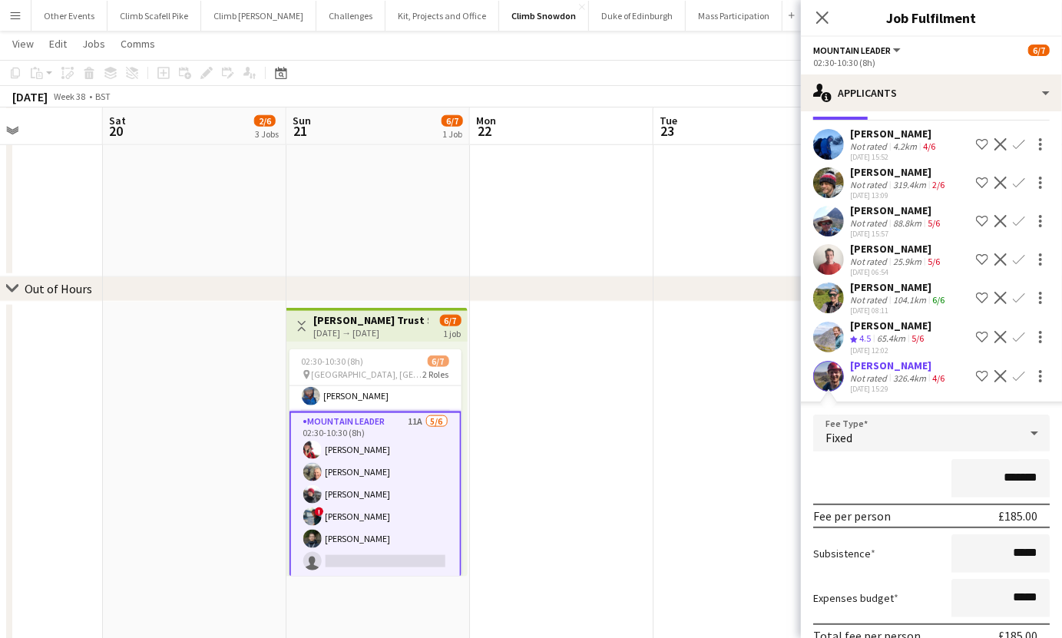
scroll to position [244, 0]
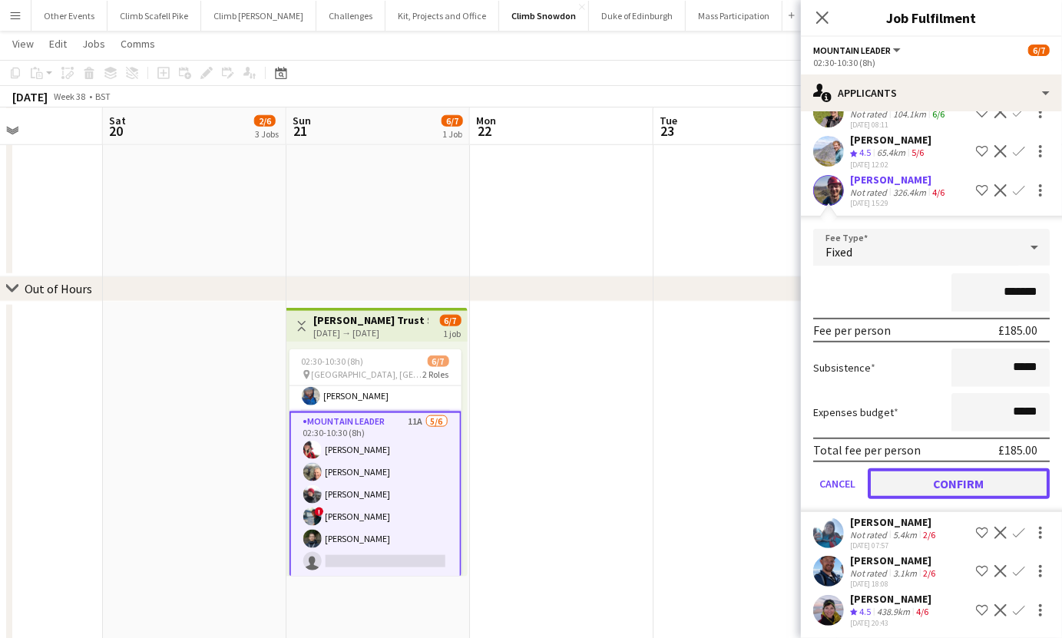
click at [980, 484] on button "Confirm" at bounding box center [958, 483] width 182 height 31
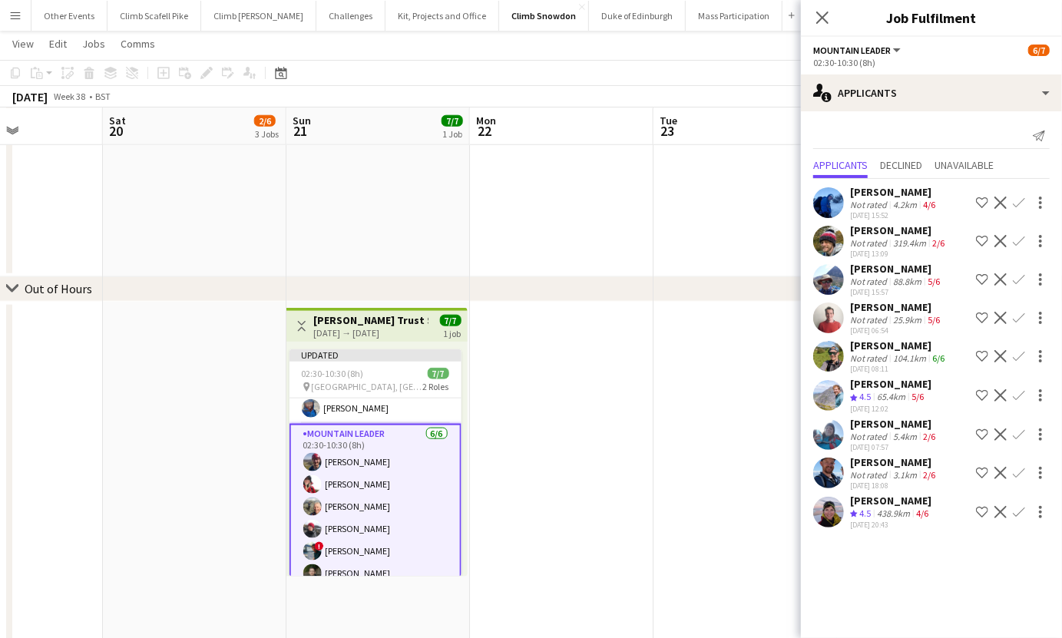
click at [697, 486] on app-date-cell at bounding box center [744, 481] width 183 height 359
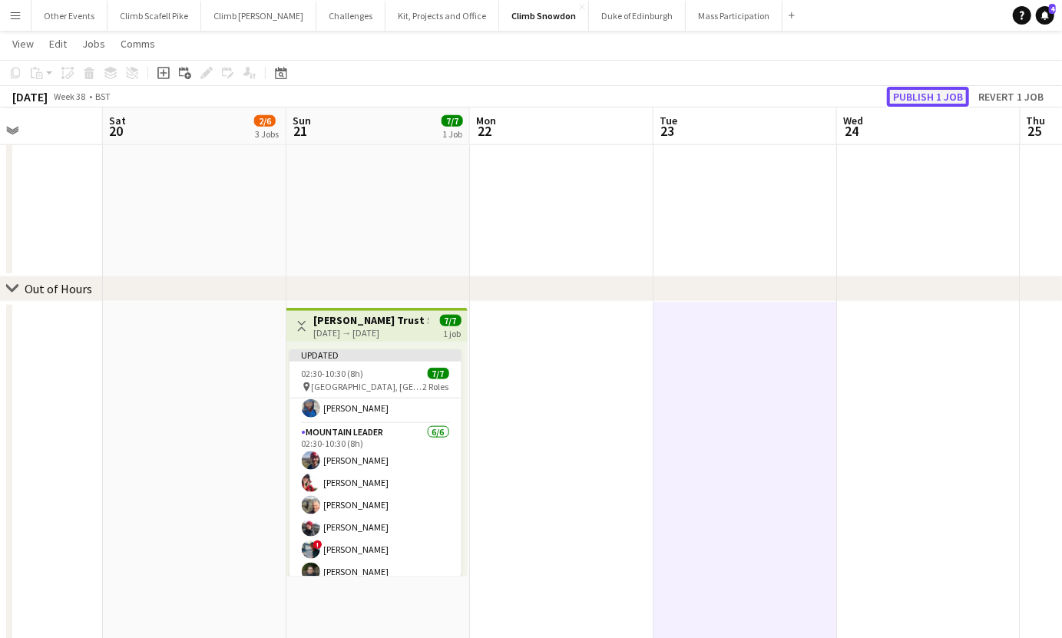
click at [914, 94] on button "Publish 1 job" at bounding box center [928, 97] width 82 height 20
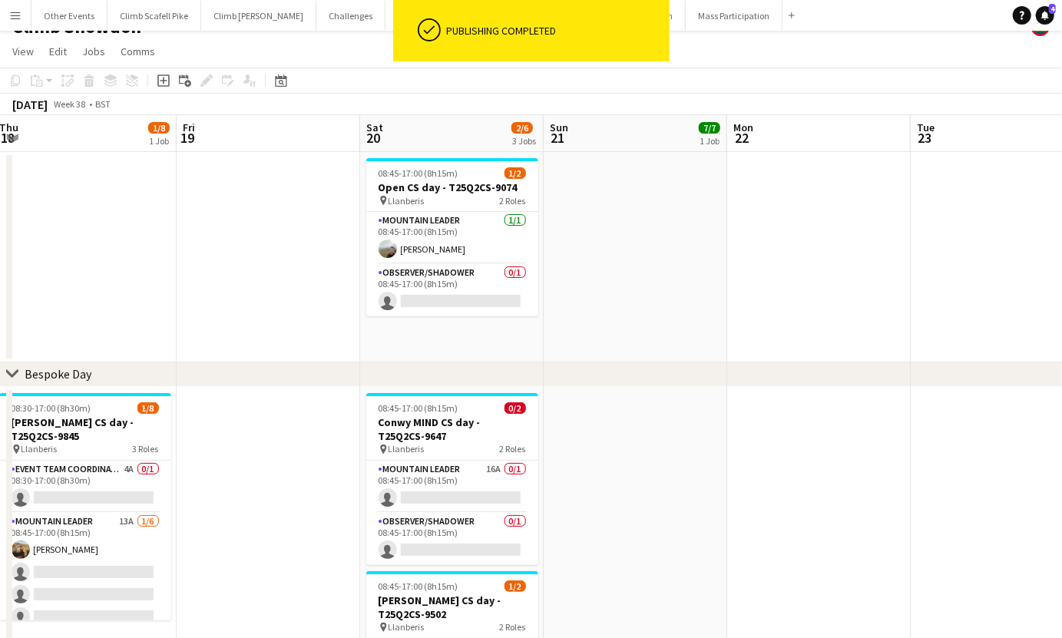
scroll to position [0, 372]
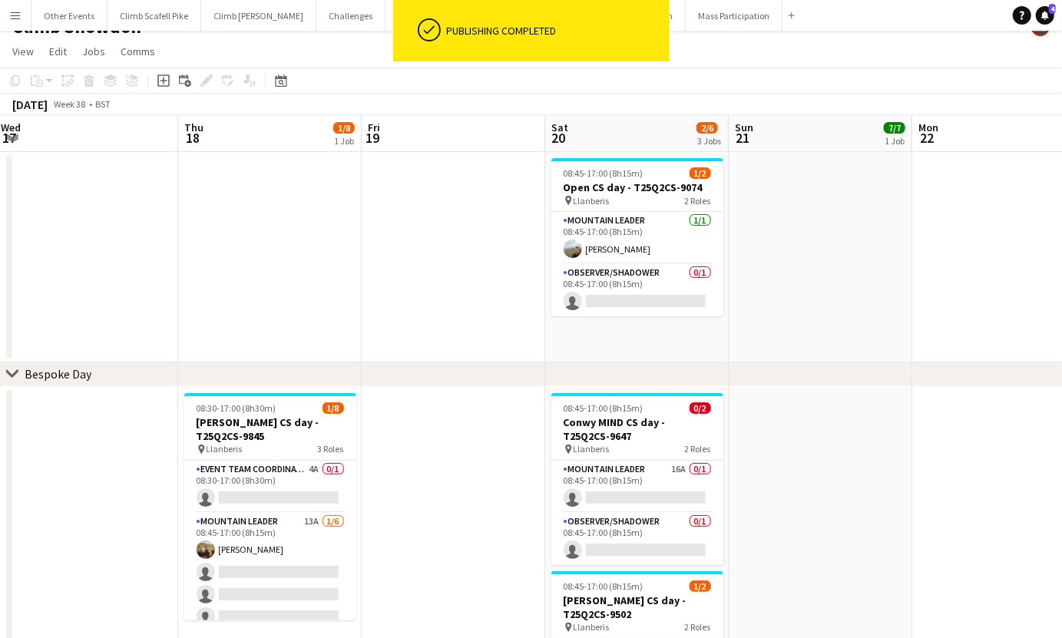
drag, startPoint x: 425, startPoint y: 521, endPoint x: 867, endPoint y: 507, distance: 442.4
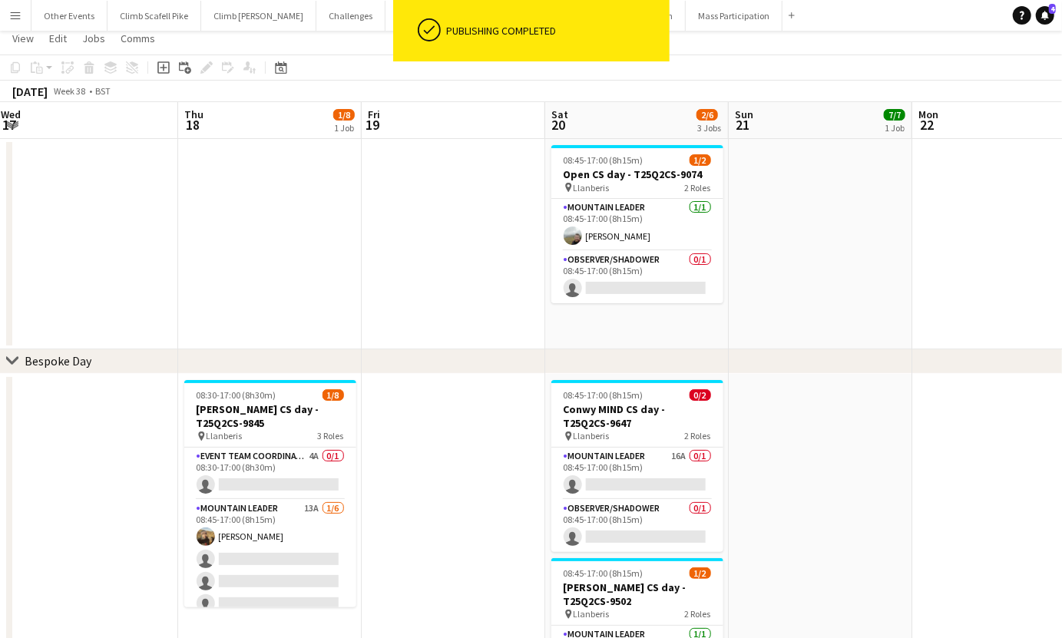
scroll to position [48, 0]
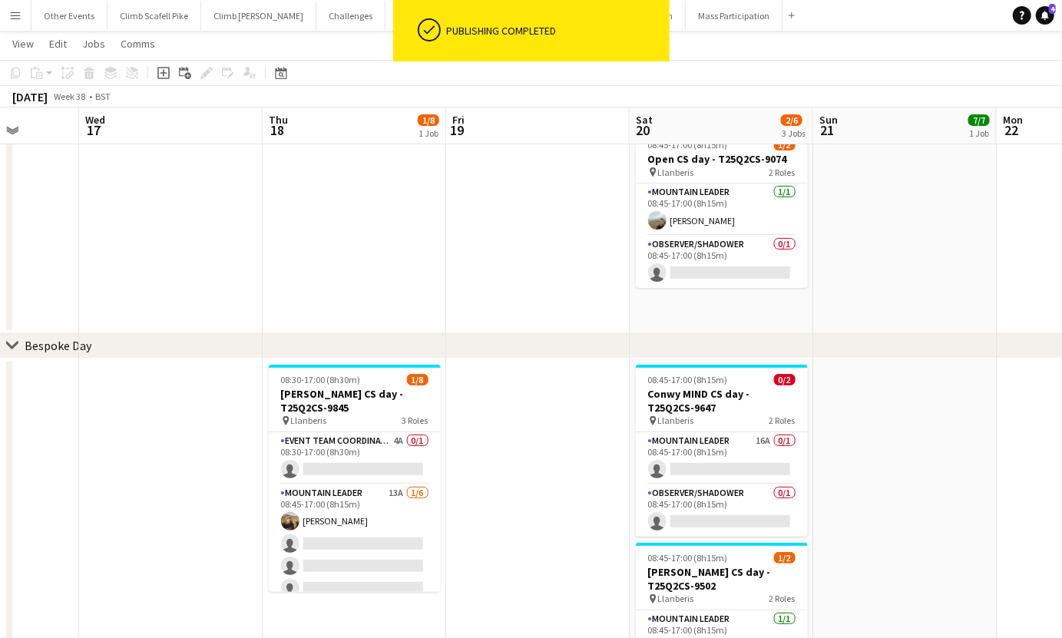
drag, startPoint x: 860, startPoint y: 504, endPoint x: 944, endPoint y: 496, distance: 84.8
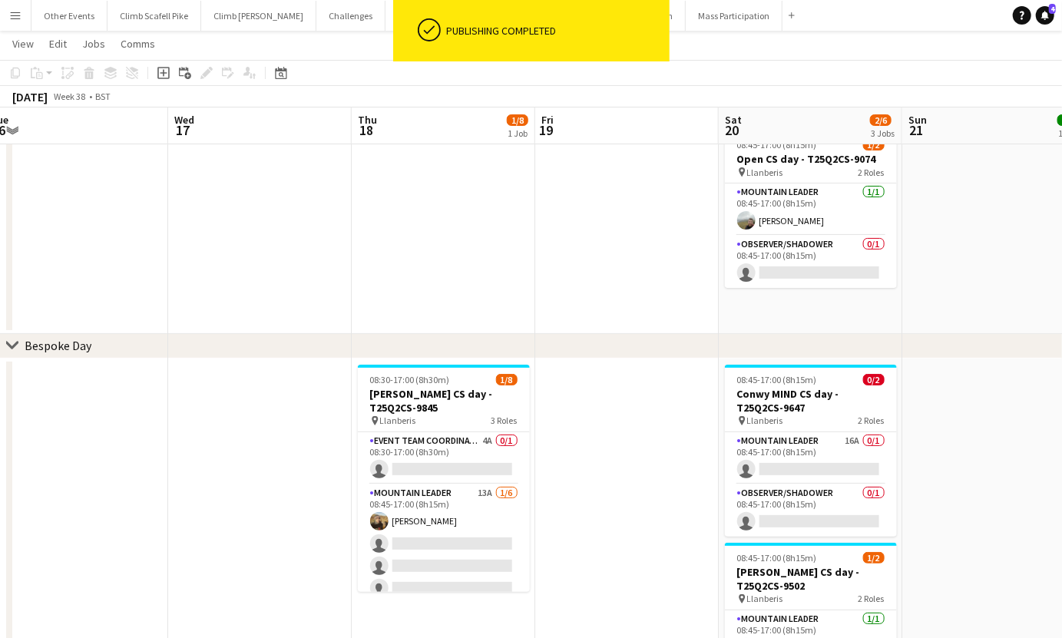
drag, startPoint x: 551, startPoint y: 520, endPoint x: 641, endPoint y: 510, distance: 90.4
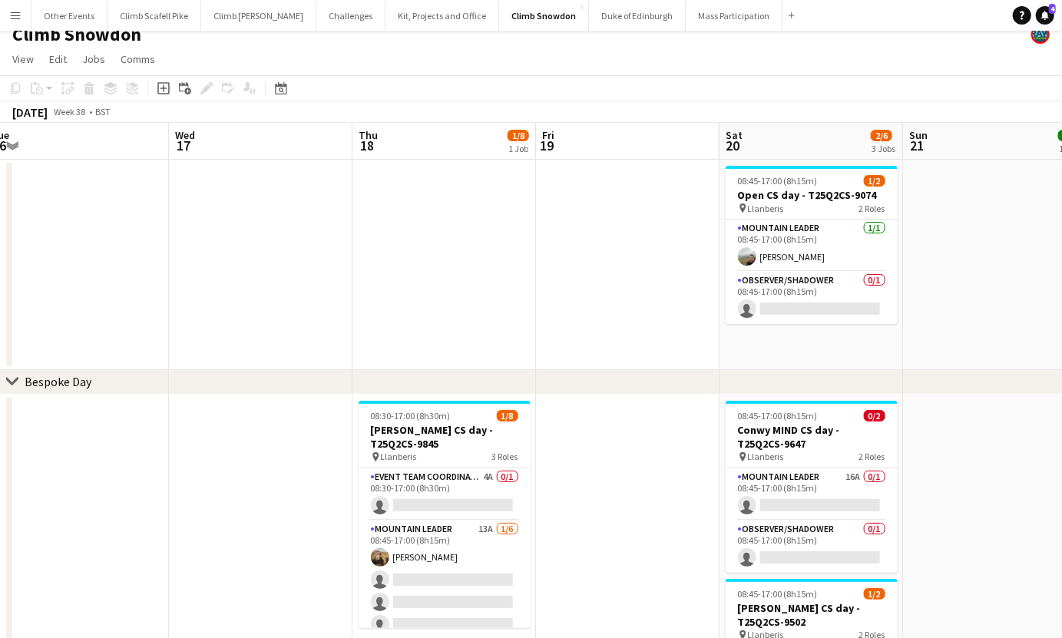
scroll to position [0, 0]
